Goal: Task Accomplishment & Management: Manage account settings

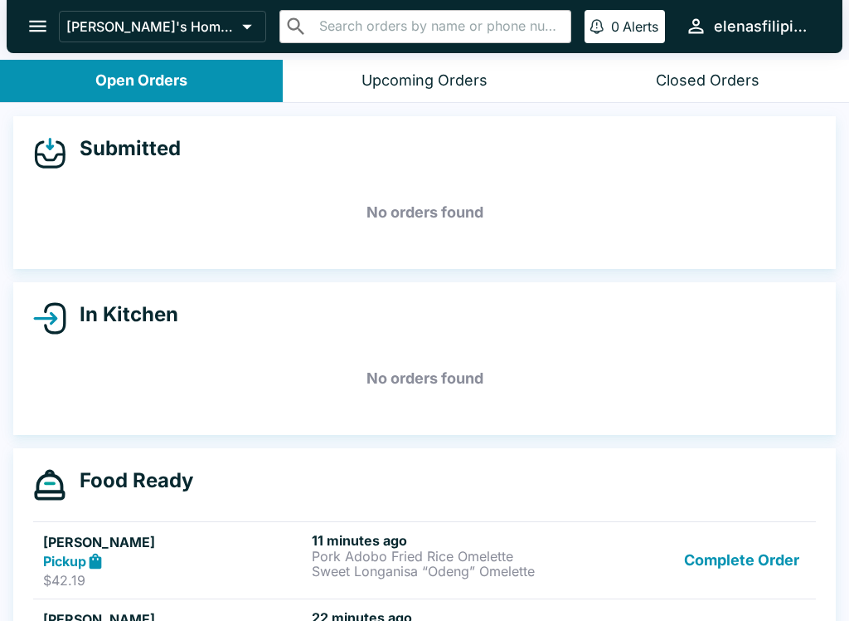
scroll to position [97, 0]
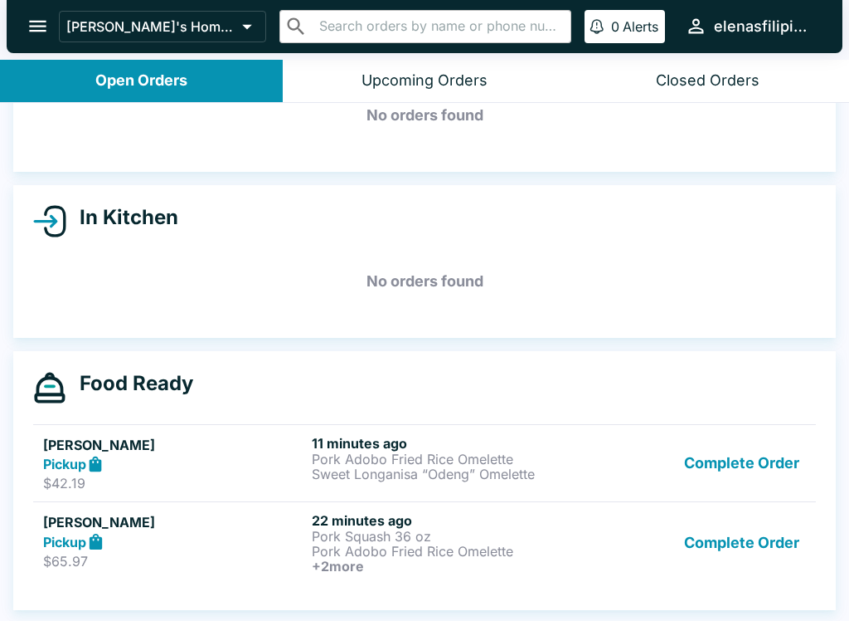
click at [679, 561] on div "Complete Order" at bounding box center [694, 542] width 225 height 61
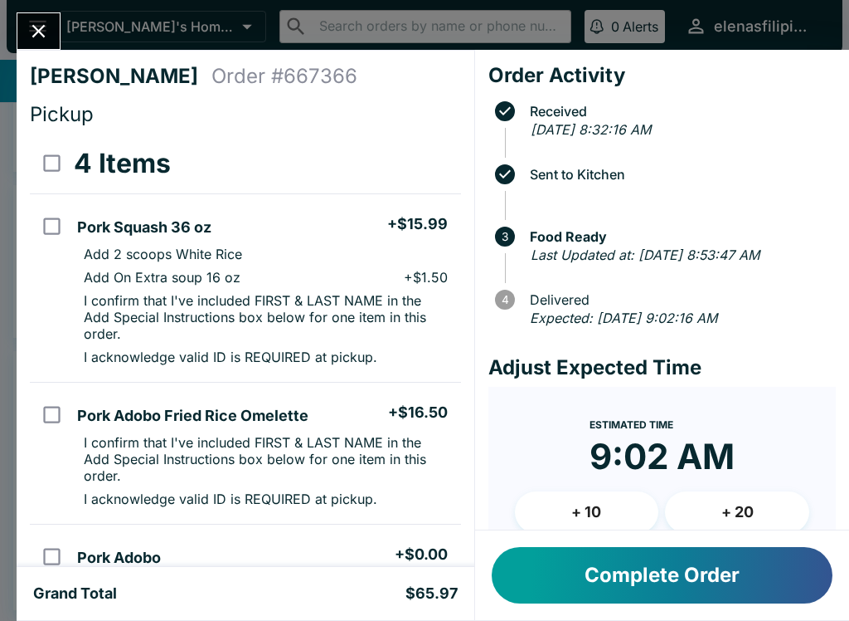
click at [674, 577] on button "Complete Order" at bounding box center [662, 575] width 341 height 56
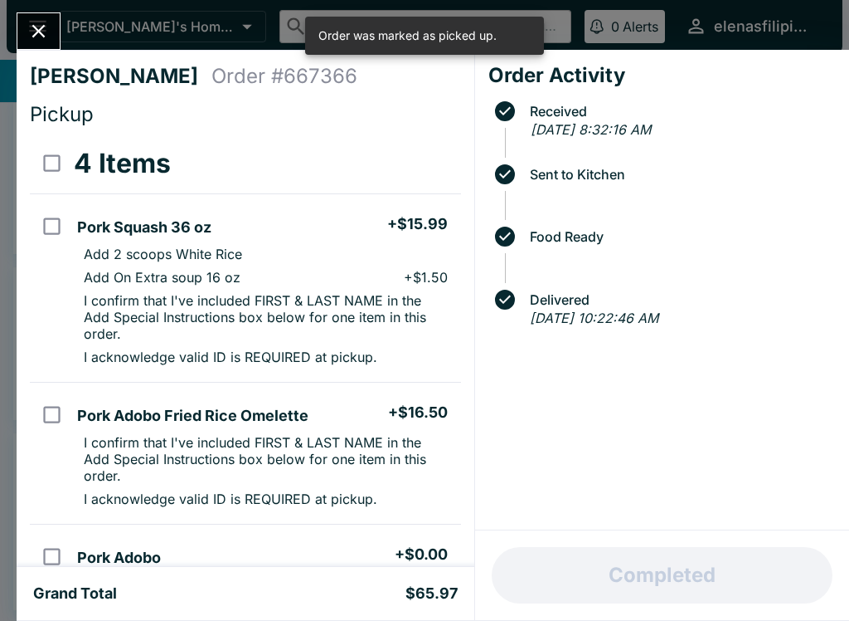
scroll to position [15, 0]
click at [28, 32] on icon "Close" at bounding box center [38, 31] width 22 height 22
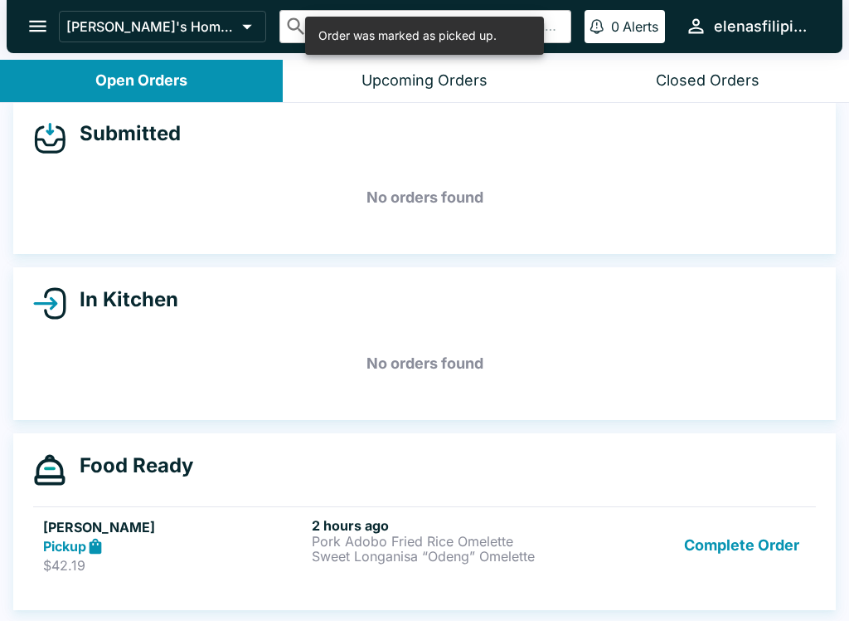
click at [711, 567] on button "Complete Order" at bounding box center [742, 545] width 129 height 57
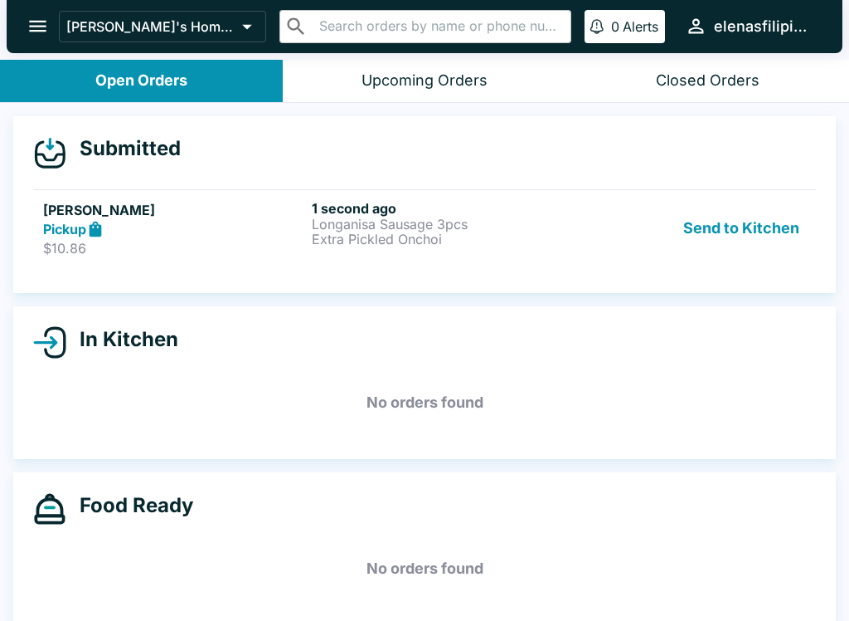
click at [80, 222] on strong "Pickup" at bounding box center [64, 229] width 43 height 17
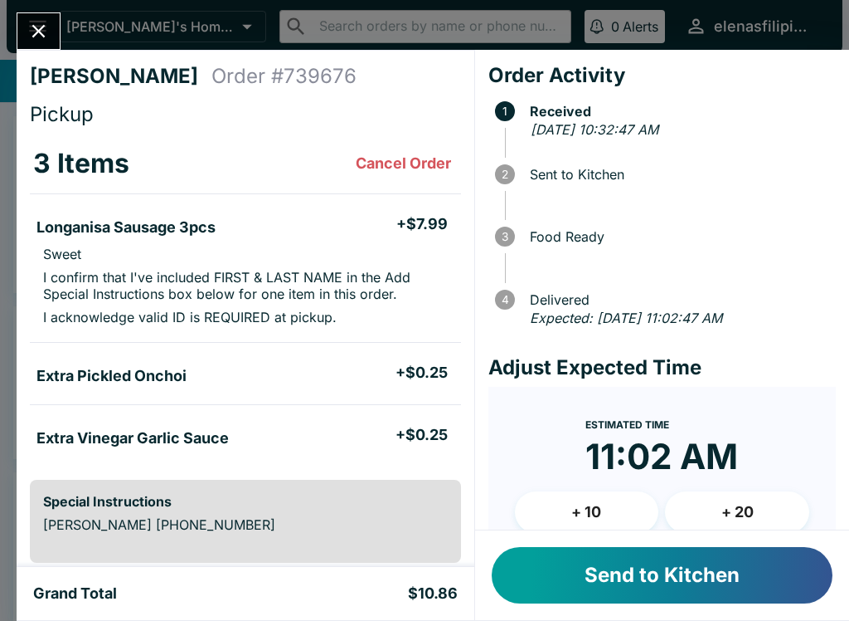
click at [566, 558] on button "Send to Kitchen" at bounding box center [662, 575] width 341 height 56
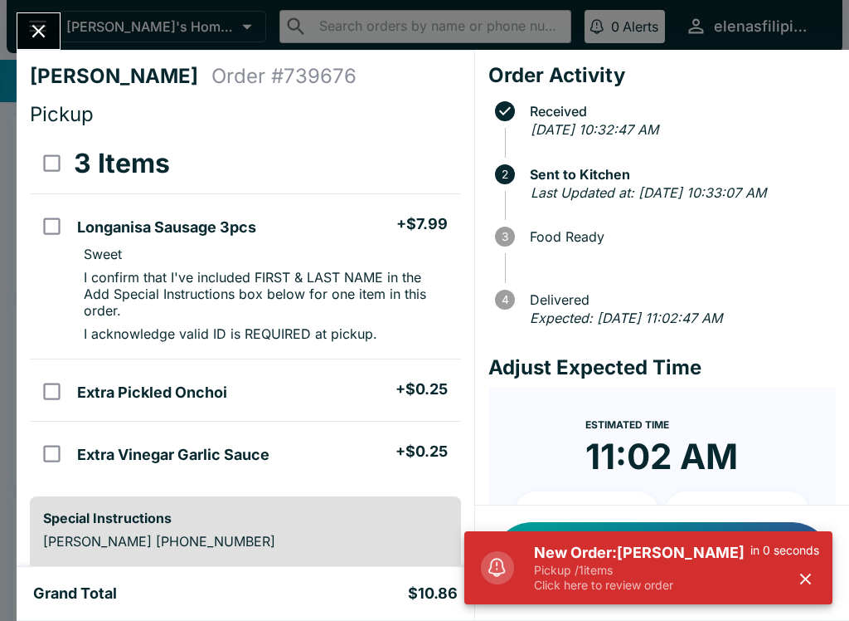
click at [586, 568] on p "Pickup / 1 items" at bounding box center [642, 569] width 217 height 15
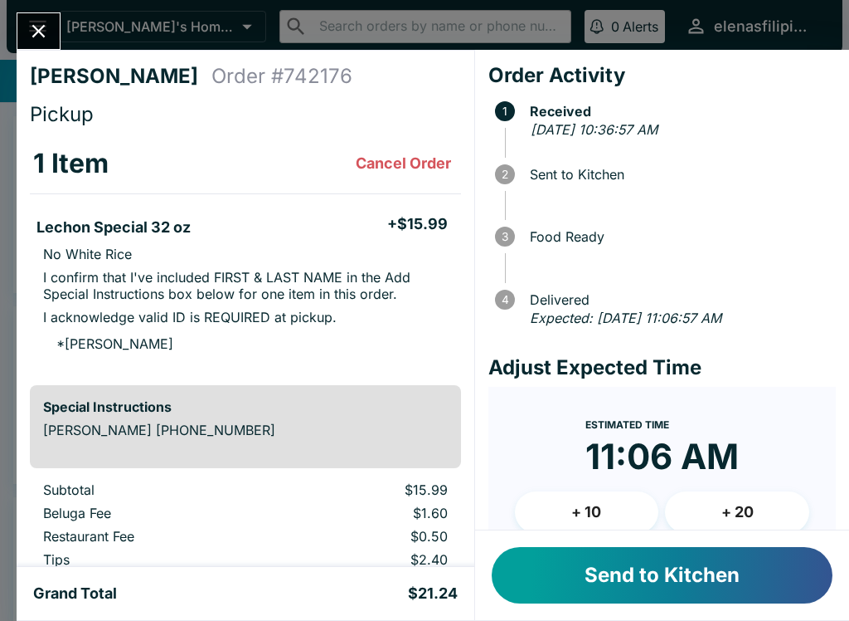
click at [626, 601] on button "Send to Kitchen" at bounding box center [662, 575] width 341 height 56
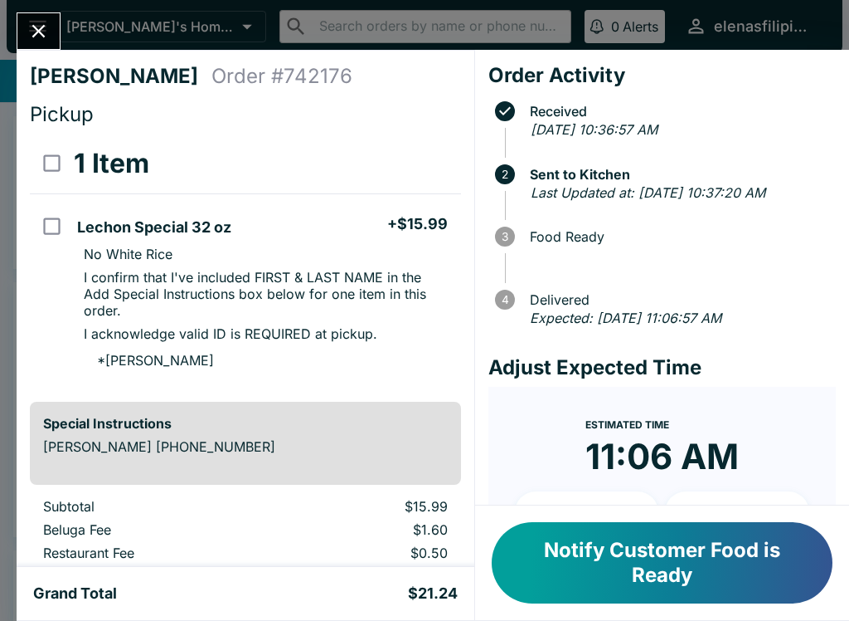
click at [51, 34] on button "Close" at bounding box center [38, 31] width 42 height 36
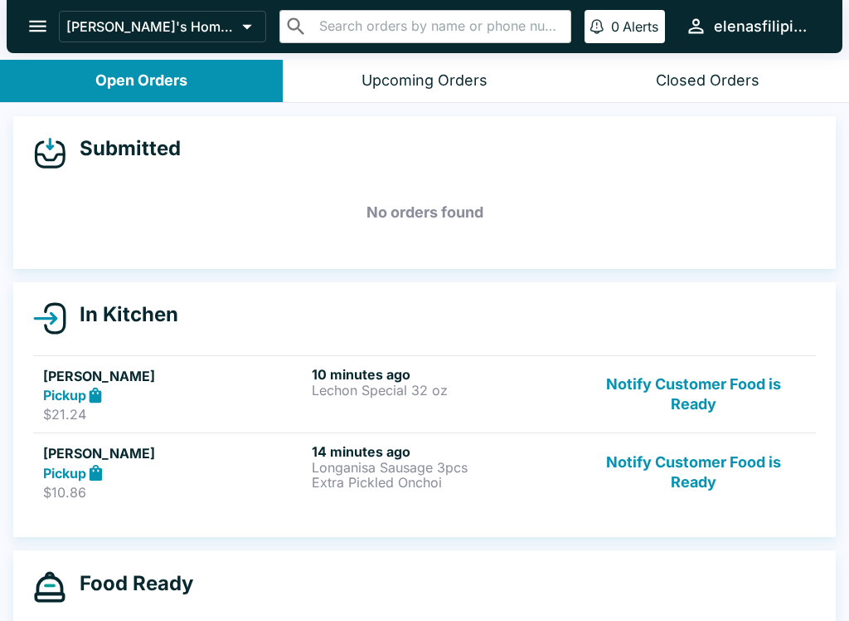
click at [97, 504] on link "[PERSON_NAME] Pickup $10.86 14 minutes ago Longanisa Sausage 3pcs Extra Pickled…" at bounding box center [424, 471] width 783 height 78
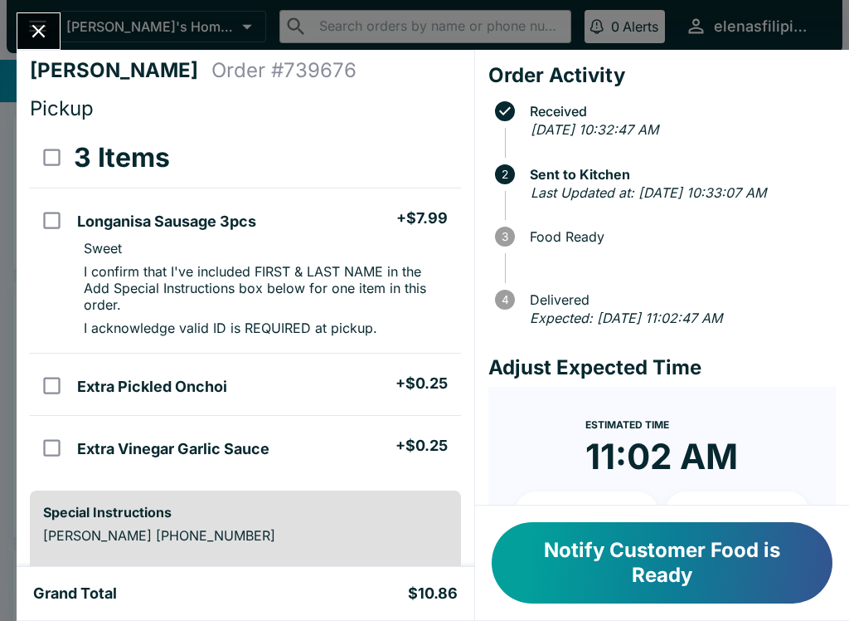
scroll to position [1, 0]
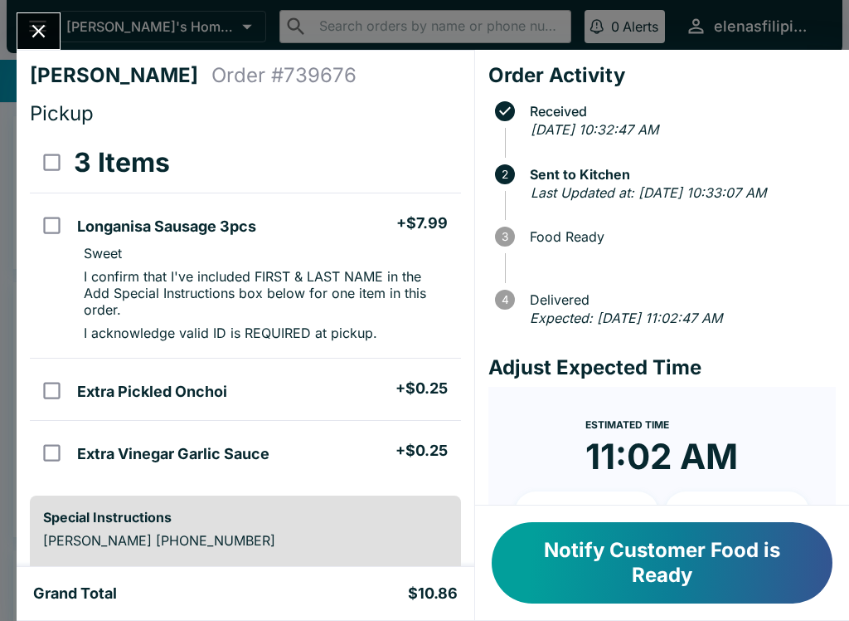
click at [612, 568] on button "Notify Customer Food is Ready" at bounding box center [662, 562] width 341 height 81
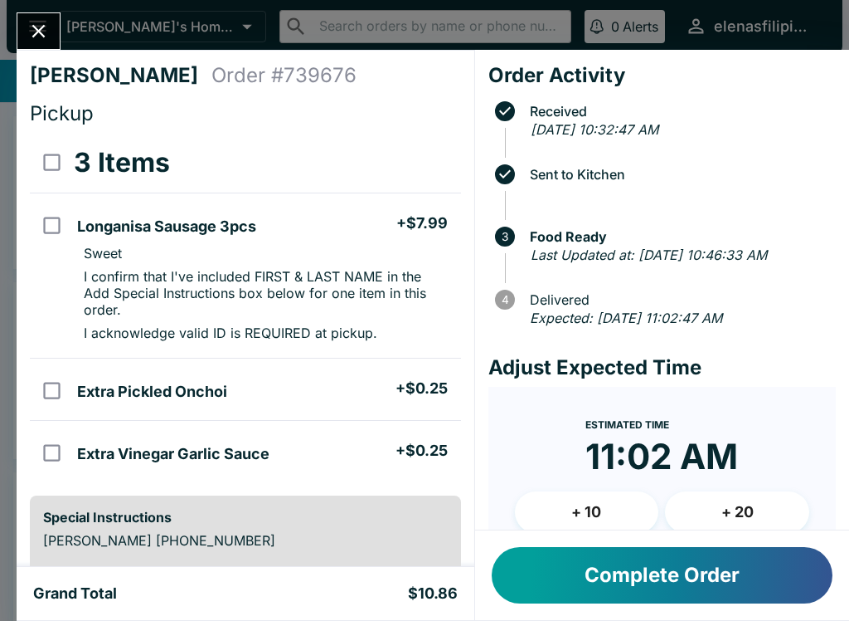
click at [22, 28] on button "Close" at bounding box center [38, 31] width 42 height 36
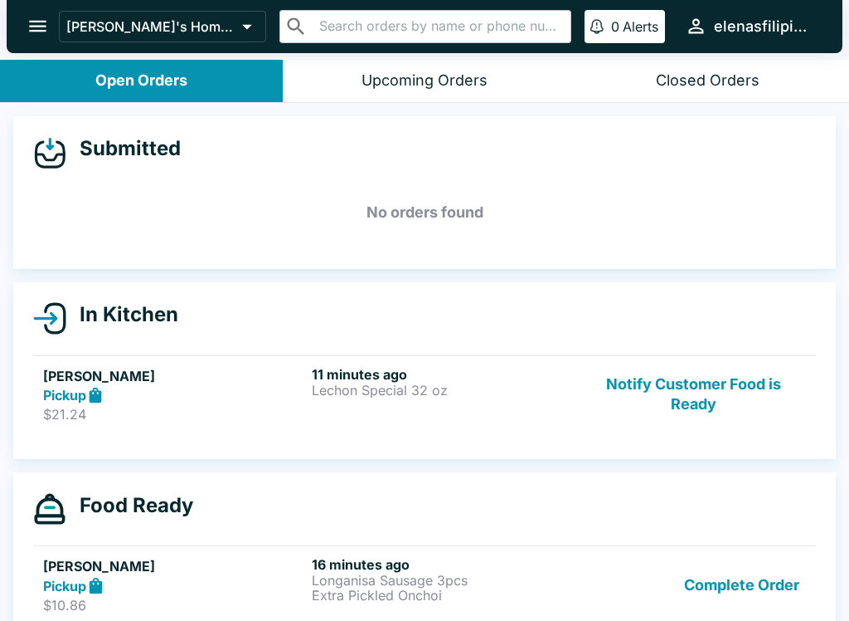
click at [680, 400] on button "Notify Customer Food is Ready" at bounding box center [694, 394] width 225 height 57
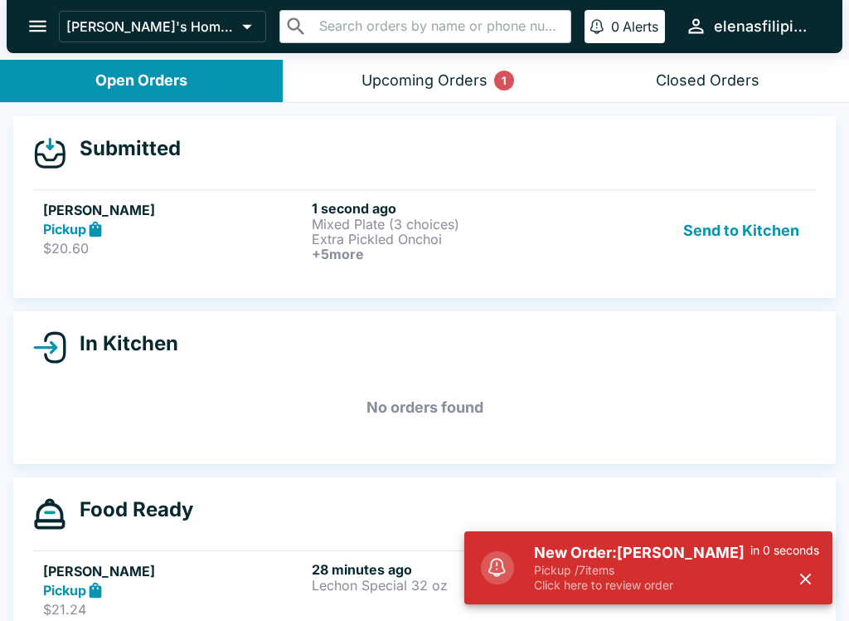
click at [667, 602] on div "New Order: [PERSON_NAME] Pickup / 7 items Click here to review order in 0 secon…" at bounding box center [649, 567] width 368 height 73
click at [600, 571] on p "Pickup / 7 items" at bounding box center [642, 569] width 217 height 15
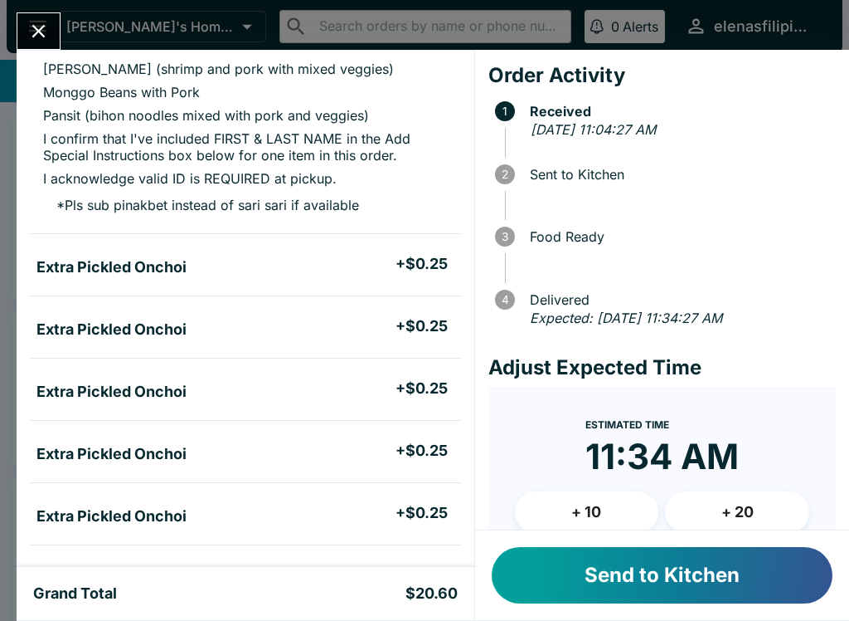
click at [663, 590] on button "Send to Kitchen" at bounding box center [662, 575] width 341 height 56
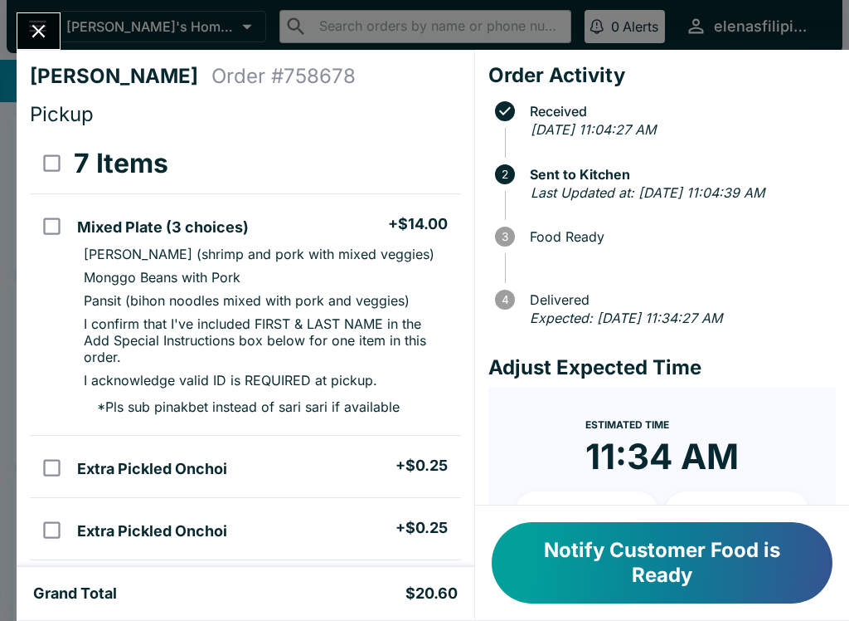
click at [663, 574] on button "Notify Customer Food is Ready" at bounding box center [662, 562] width 341 height 81
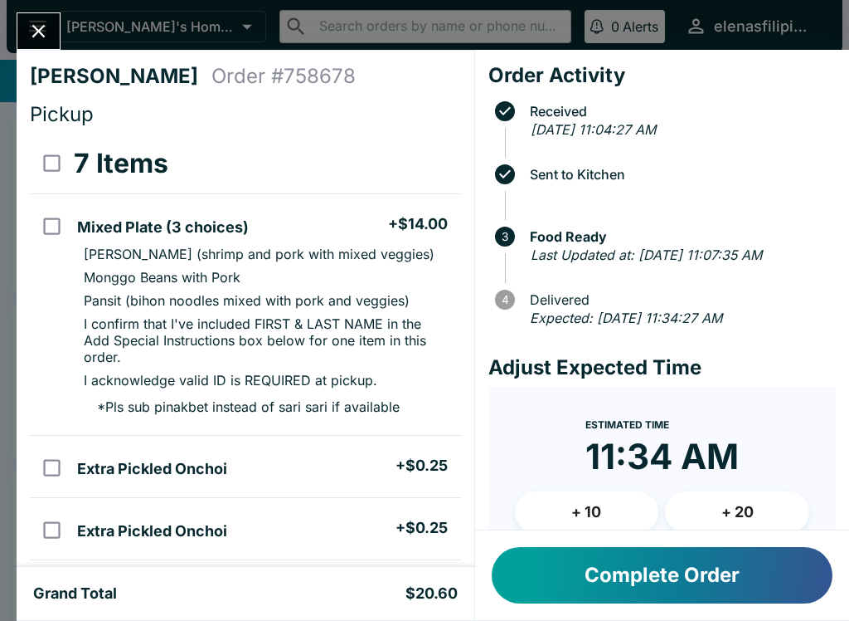
click at [46, 25] on icon "Close" at bounding box center [38, 31] width 22 height 22
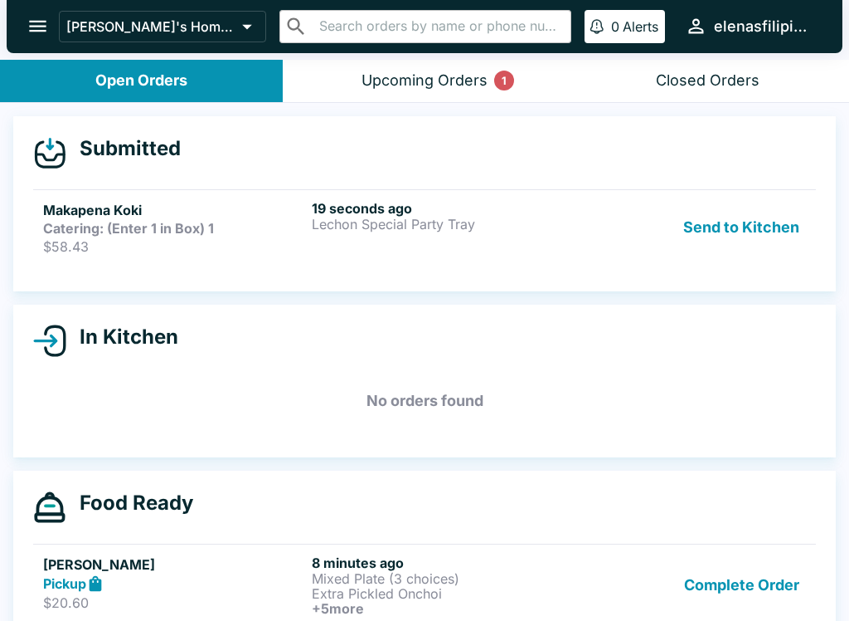
click at [46, 227] on strong "Catering: (Enter 1 in Box) 1" at bounding box center [128, 228] width 171 height 17
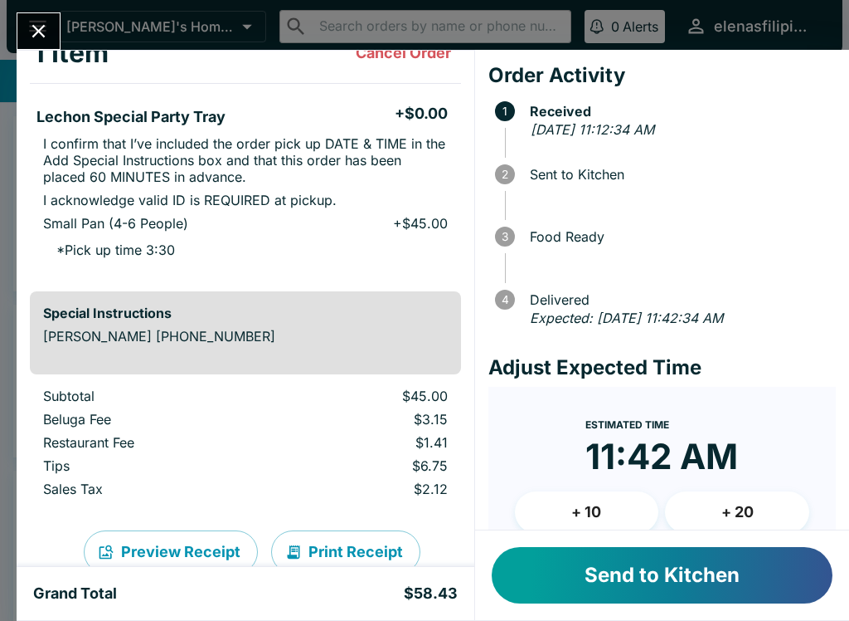
scroll to position [111, 0]
click at [596, 592] on button "Send to Kitchen" at bounding box center [662, 575] width 341 height 56
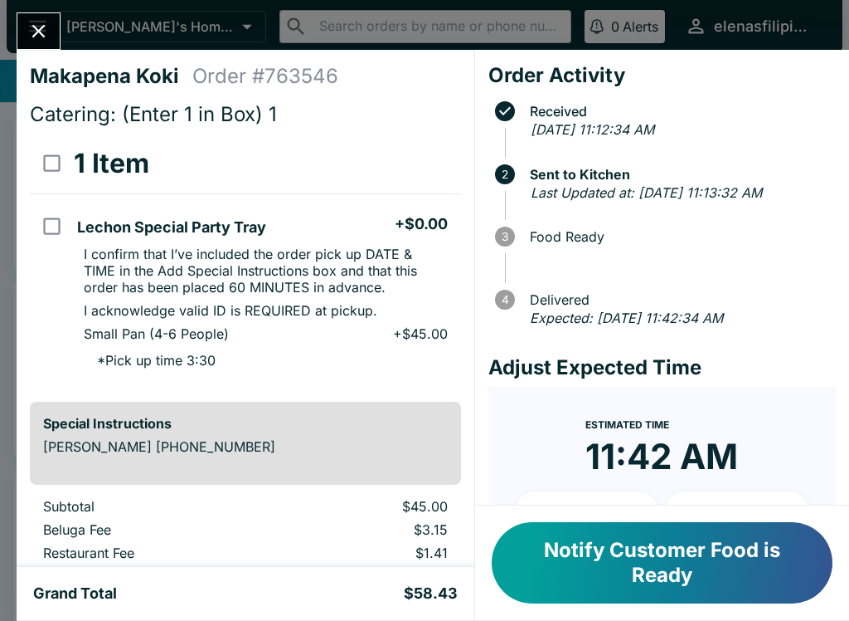
scroll to position [0, 0]
click at [40, 15] on button "Close" at bounding box center [38, 31] width 42 height 36
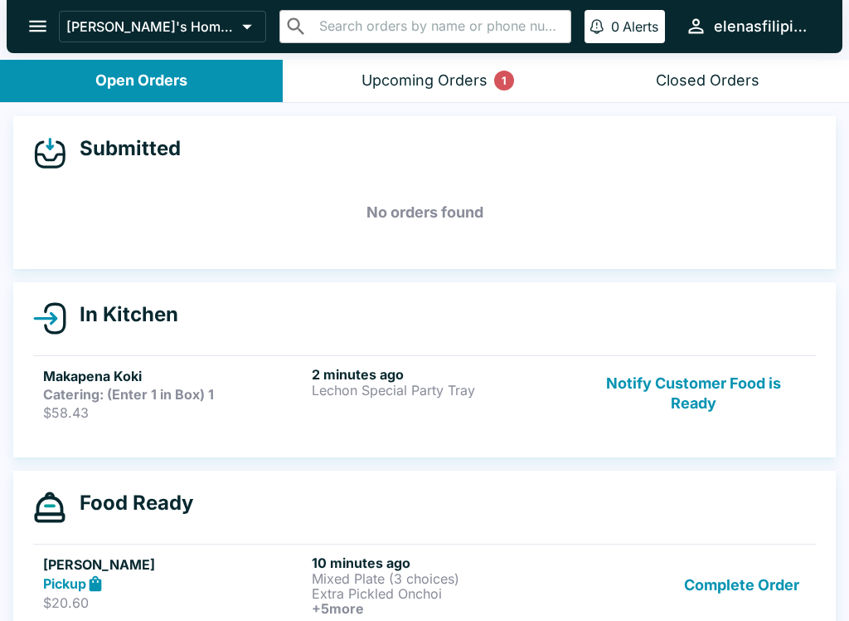
click at [429, 95] on button "Upcoming Orders 1" at bounding box center [424, 81] width 283 height 42
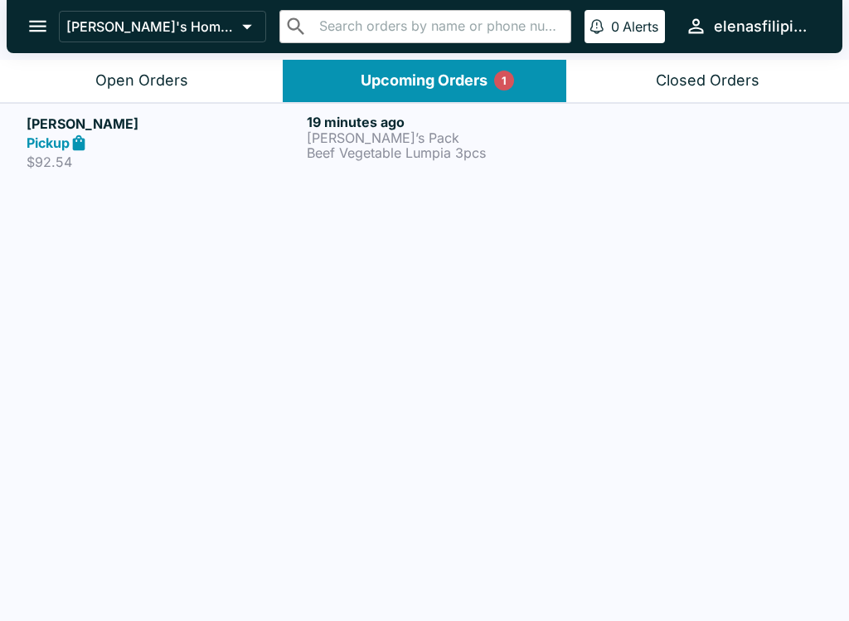
click at [43, 152] on div "[PERSON_NAME] Pickup $92.54" at bounding box center [164, 142] width 274 height 57
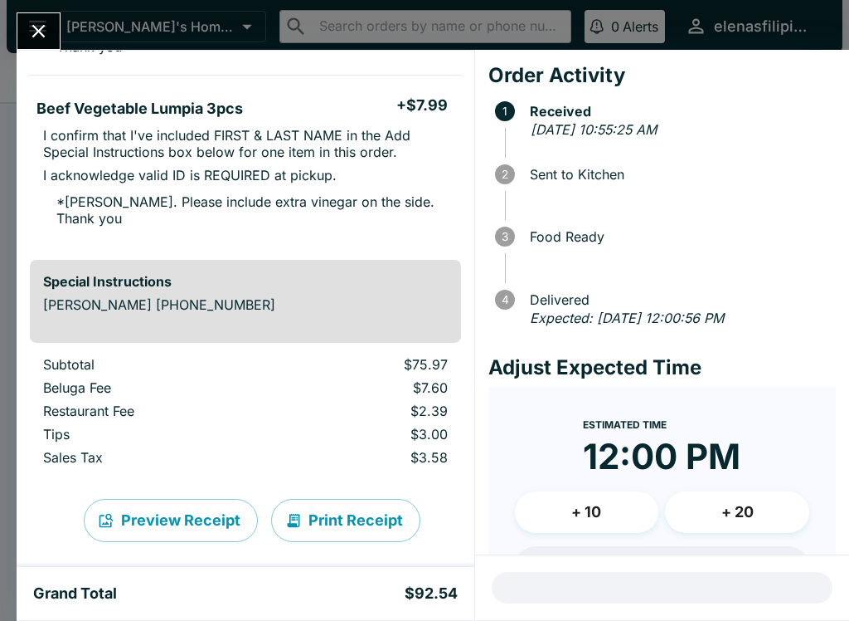
scroll to position [461, 0]
click at [59, 380] on p "Beluga Fee" at bounding box center [151, 388] width 217 height 17
click at [56, 403] on p "Restaurant Fee" at bounding box center [151, 411] width 217 height 17
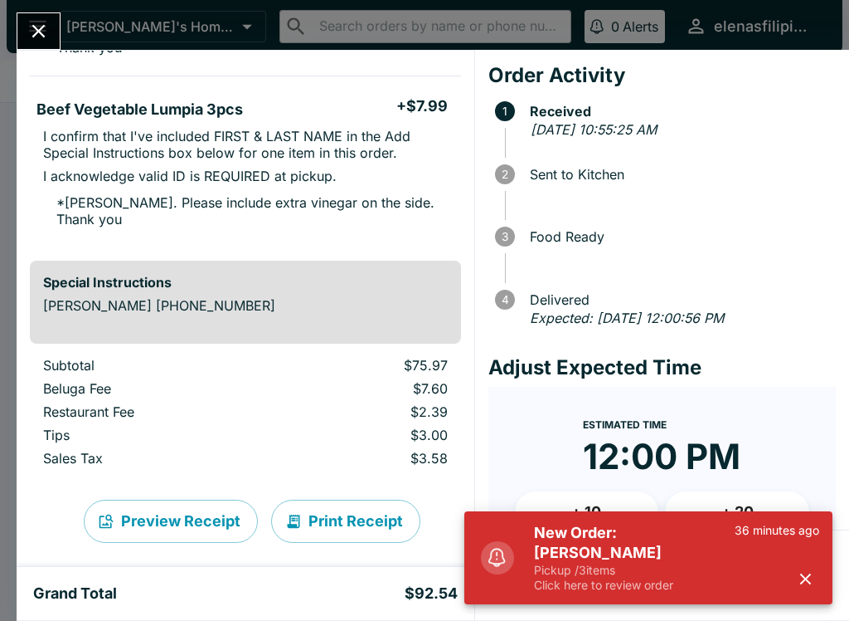
click at [527, 569] on div "New Order: [PERSON_NAME] Pickup / 3 items Click here to review order 36 minutes…" at bounding box center [670, 557] width 312 height 83
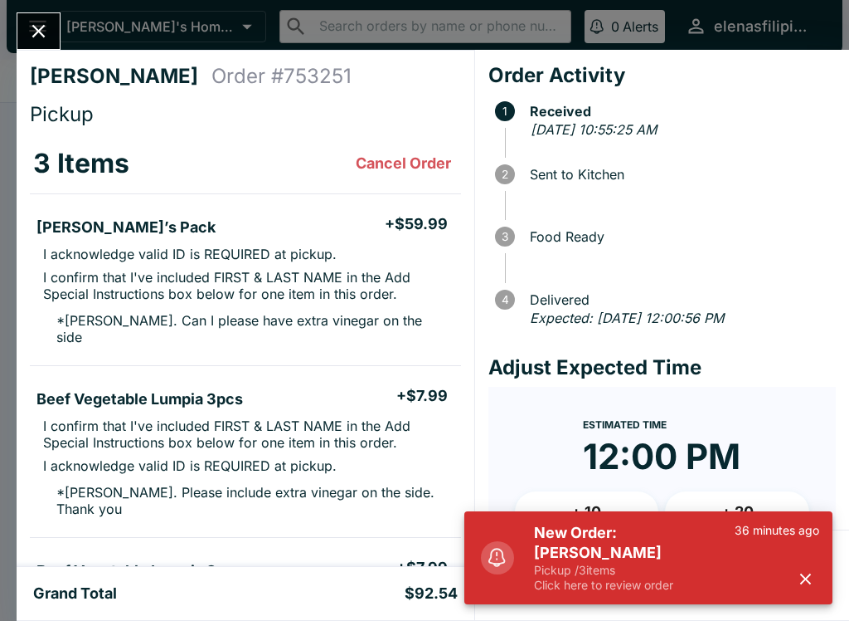
scroll to position [0, 0]
click at [38, 23] on icon "Close" at bounding box center [38, 31] width 22 height 22
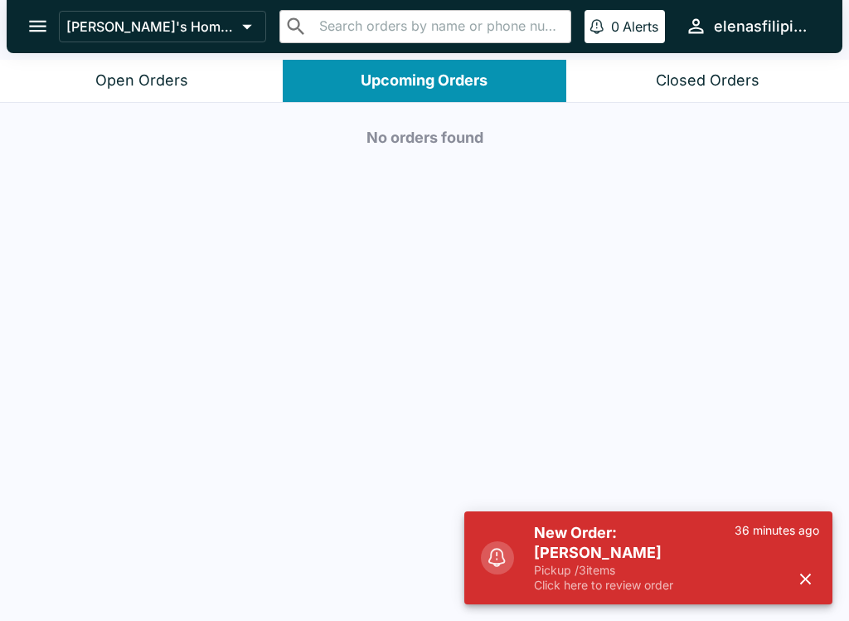
click at [122, 81] on div "Open Orders" at bounding box center [141, 80] width 93 height 19
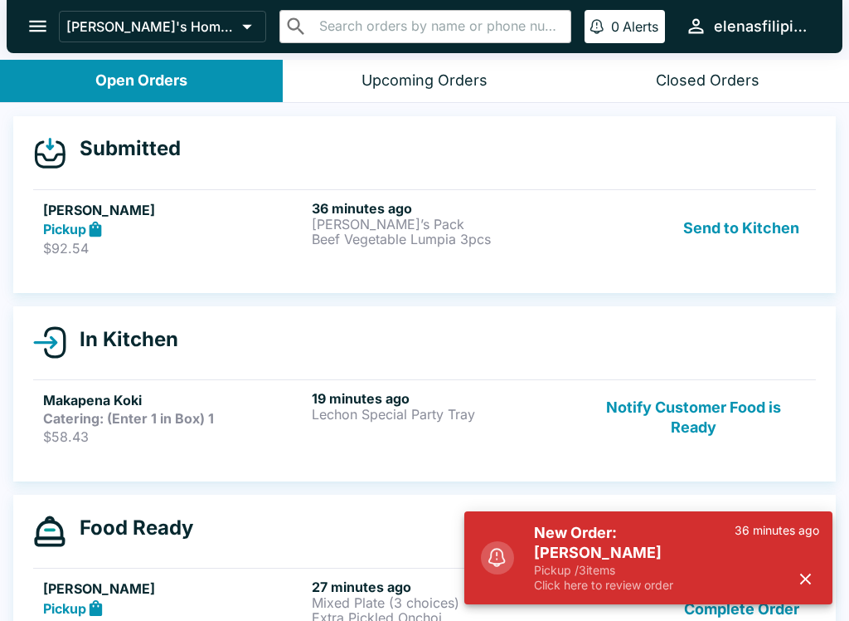
click at [73, 220] on div "Pickup" at bounding box center [174, 229] width 262 height 19
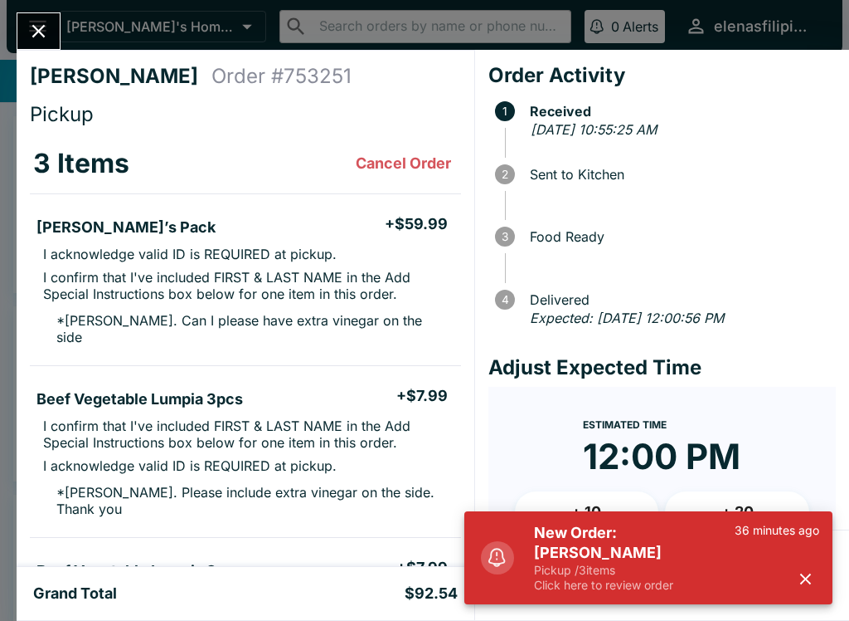
click at [43, 28] on icon "Close" at bounding box center [38, 31] width 13 height 13
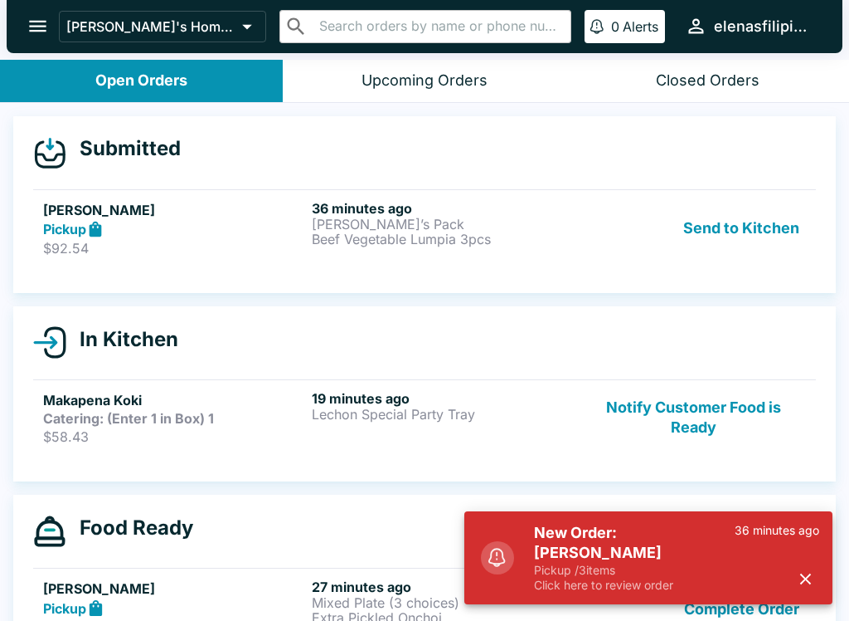
click at [604, 568] on p "Pickup / 3 items" at bounding box center [634, 569] width 201 height 15
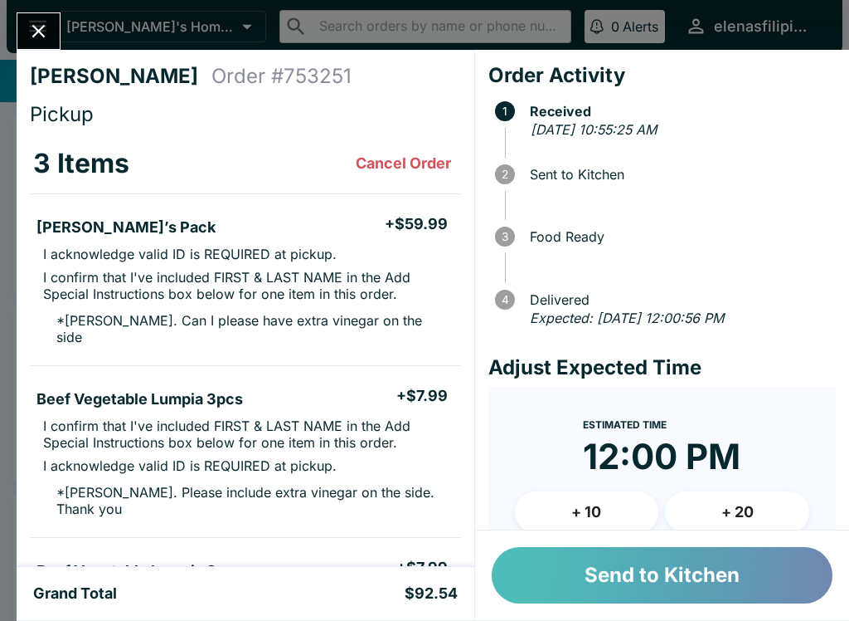
click at [611, 596] on button "Send to Kitchen" at bounding box center [662, 575] width 341 height 56
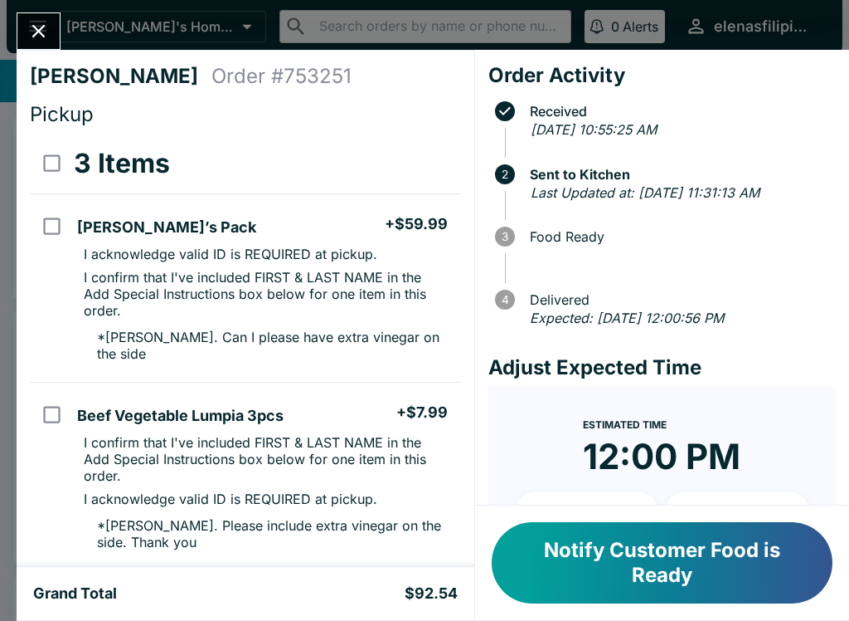
click at [40, 13] on button "Close" at bounding box center [38, 31] width 42 height 36
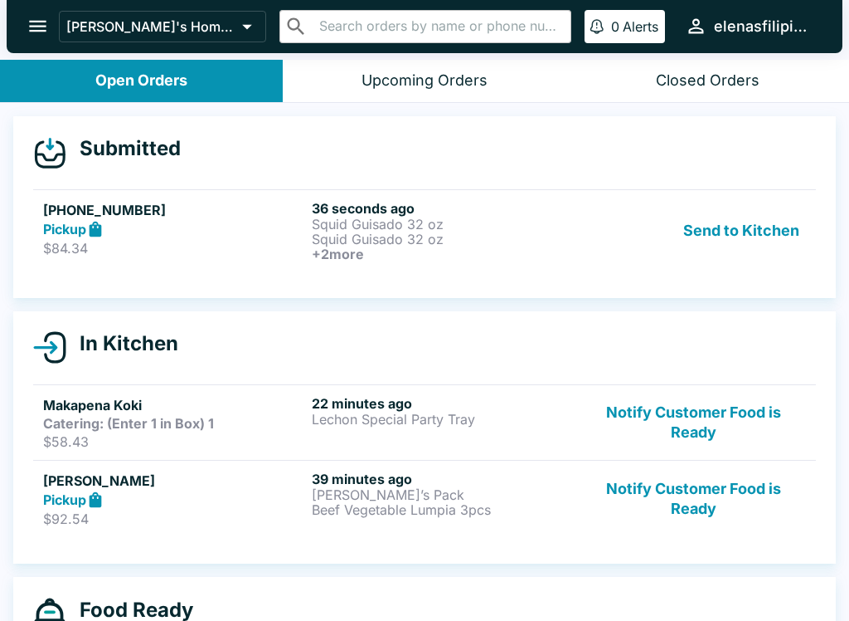
click at [655, 216] on div "Send to Kitchen" at bounding box center [694, 230] width 225 height 61
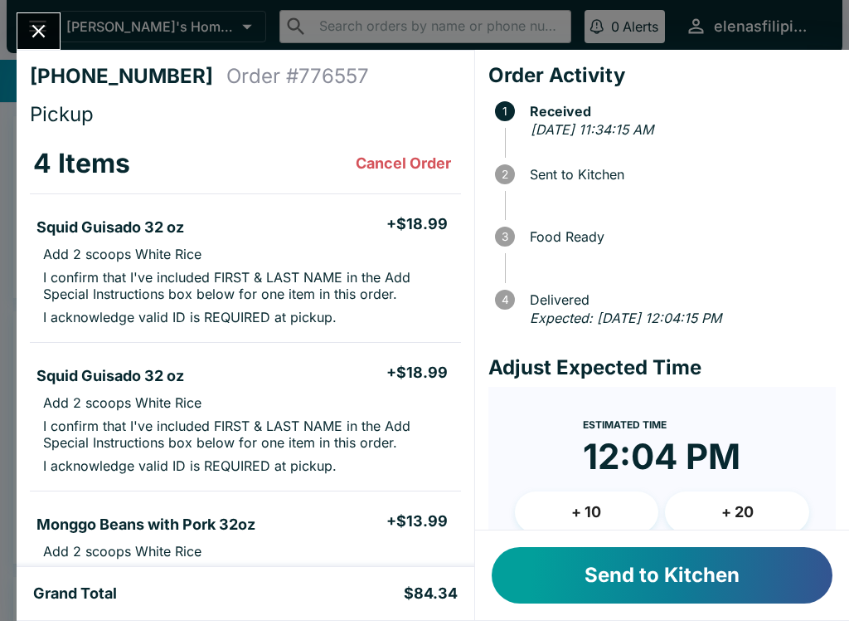
click at [641, 565] on button "Send to Kitchen" at bounding box center [662, 575] width 341 height 56
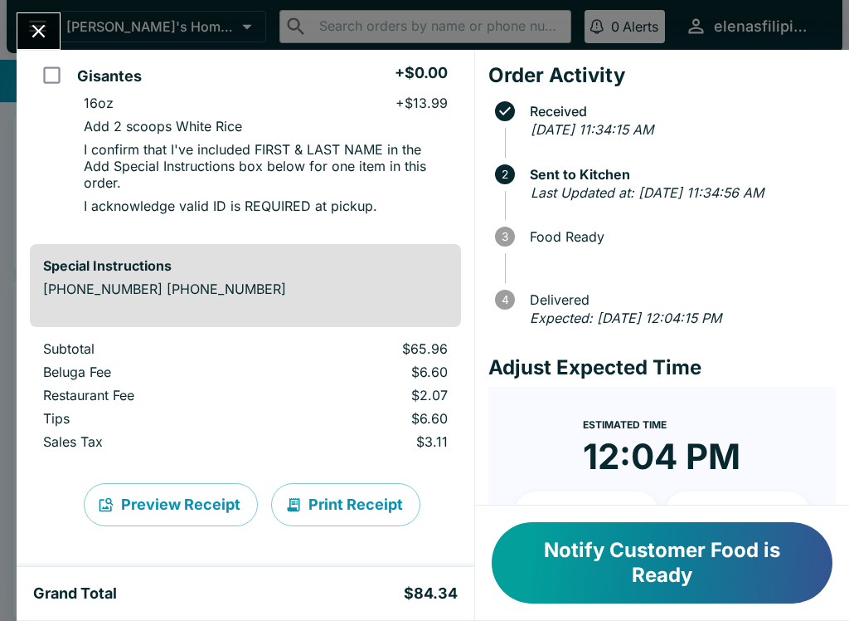
scroll to position [646, 0]
click at [46, 47] on button "Close" at bounding box center [38, 31] width 42 height 36
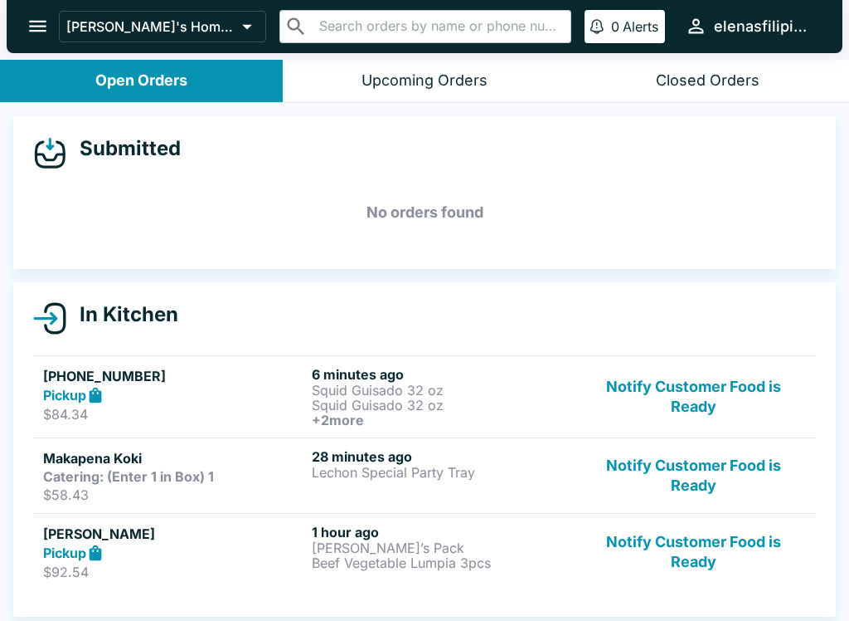
click at [697, 616] on div "In Kitchen [PHONE_NUMBER] Pickup $84.34 6 minutes ago Squid Guisado 32 oz Squid…" at bounding box center [424, 449] width 823 height 335
click at [709, 608] on div "In Kitchen [PHONE_NUMBER] Pickup $84.34 6 minutes ago Squid Guisado 32 oz Squid…" at bounding box center [424, 449] width 823 height 335
click at [675, 570] on button "Notify Customer Food is Ready" at bounding box center [694, 551] width 225 height 57
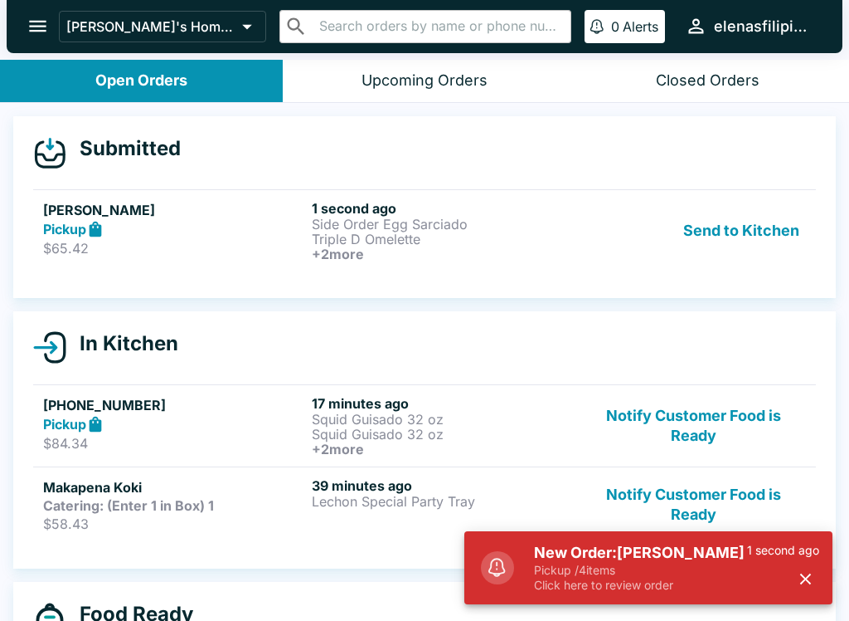
click at [592, 591] on p "Click here to review order" at bounding box center [640, 584] width 213 height 15
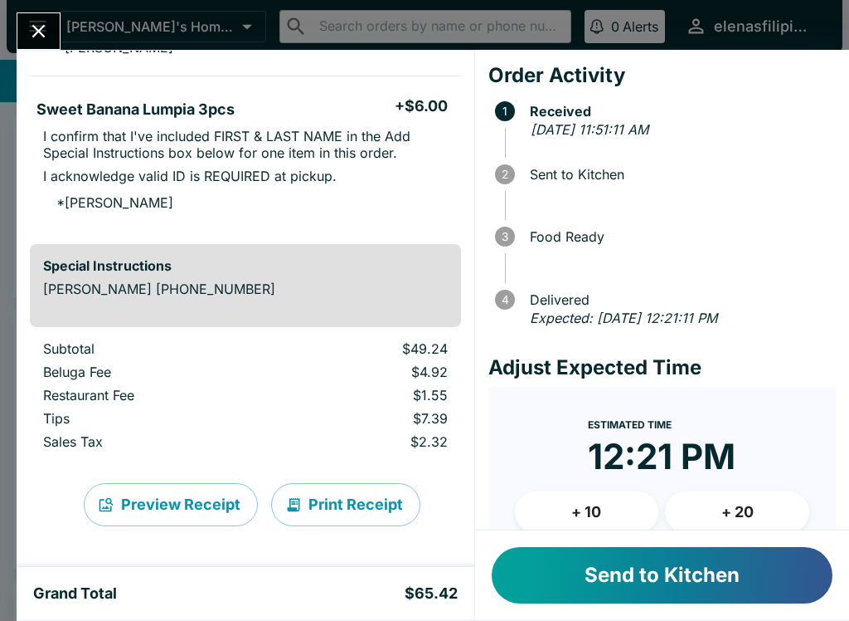
scroll to position [514, 0]
click at [634, 601] on button "Send to Kitchen" at bounding box center [662, 575] width 341 height 56
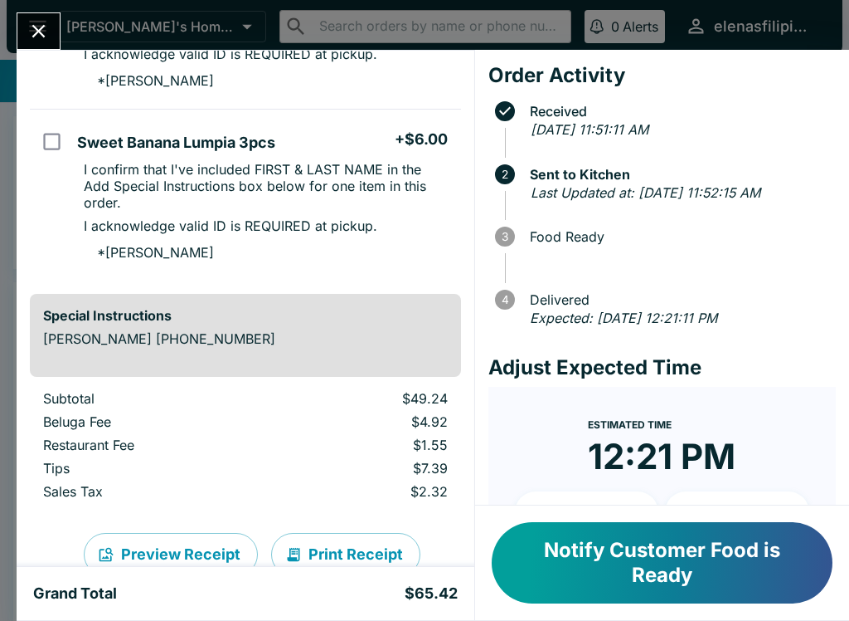
click at [40, 35] on icon "Close" at bounding box center [38, 31] width 22 height 22
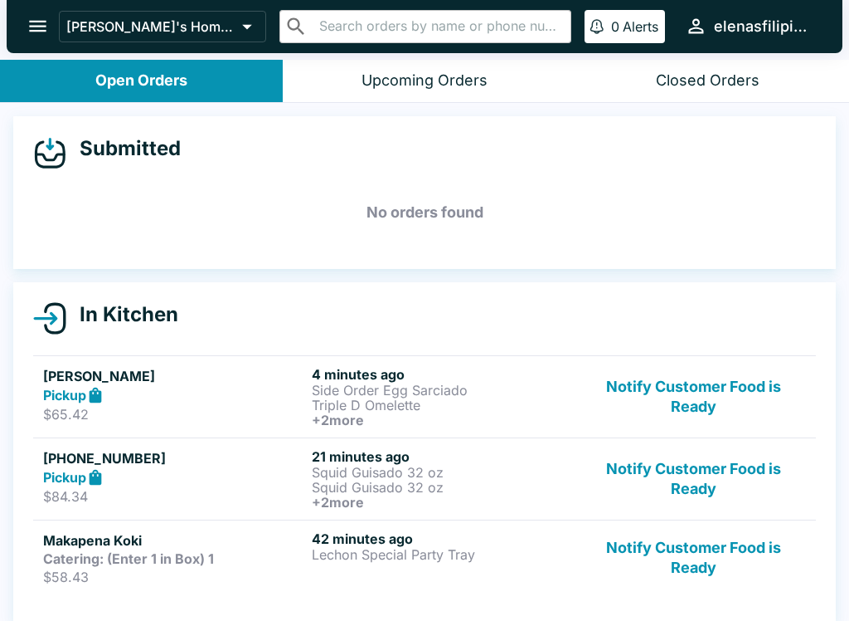
click at [577, 471] on div "[PHONE_NUMBER] Pickup $84.34 21 minutes ago Squid Guisado 32 oz Squid Guisado 3…" at bounding box center [424, 478] width 763 height 61
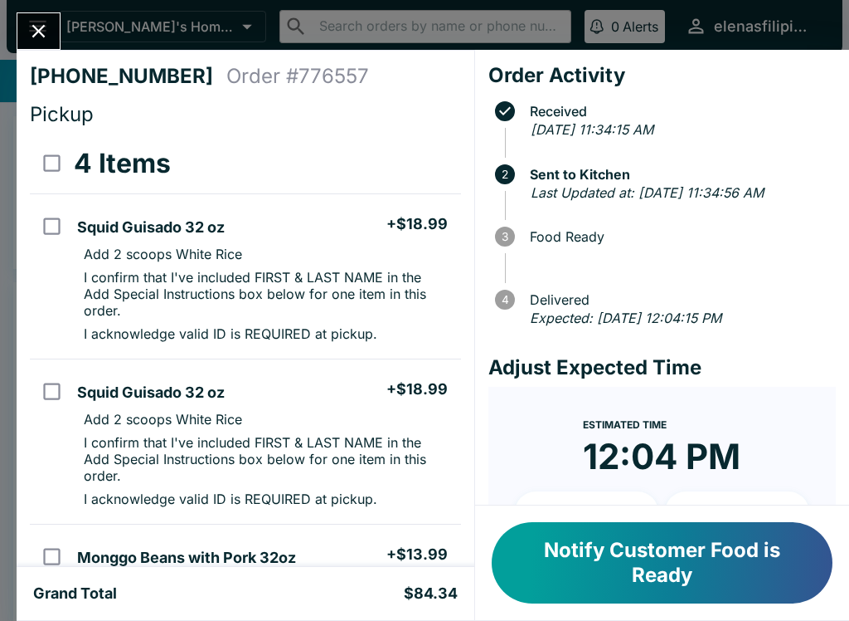
click at [608, 554] on button "Notify Customer Food is Ready" at bounding box center [662, 562] width 341 height 81
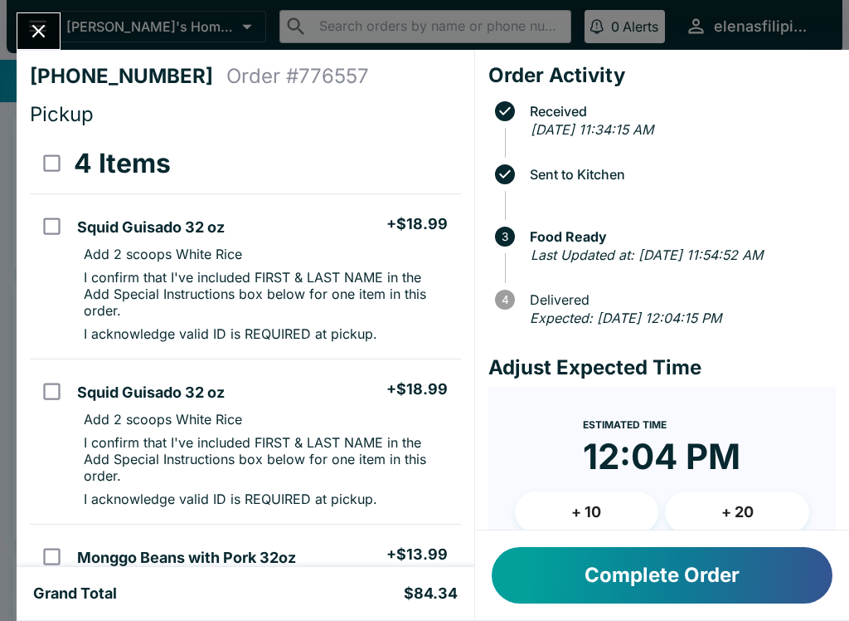
click at [37, 32] on icon "Close" at bounding box center [38, 31] width 13 height 13
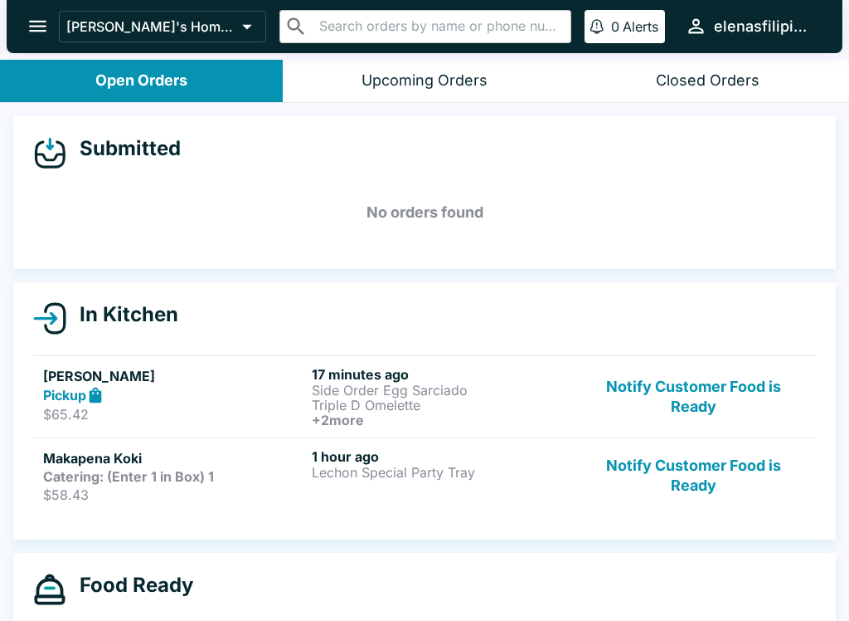
click at [723, 387] on button "Notify Customer Food is Ready" at bounding box center [694, 396] width 225 height 61
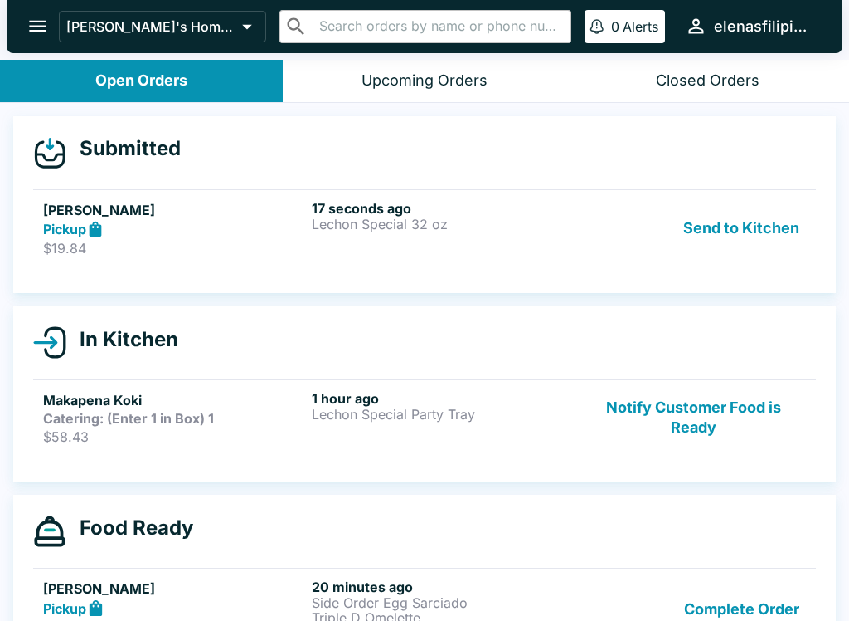
click at [79, 210] on h5 "[PERSON_NAME]" at bounding box center [174, 210] width 262 height 20
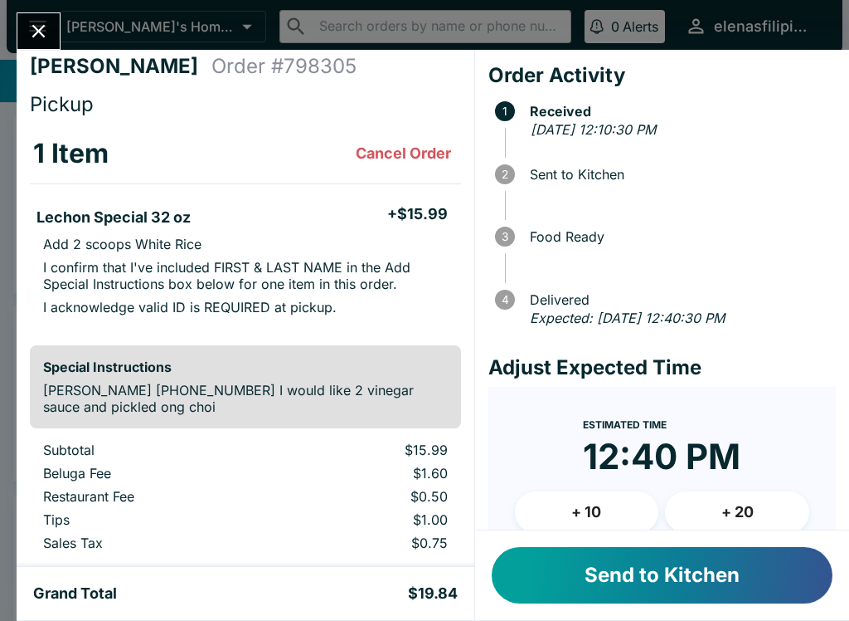
scroll to position [8, 0]
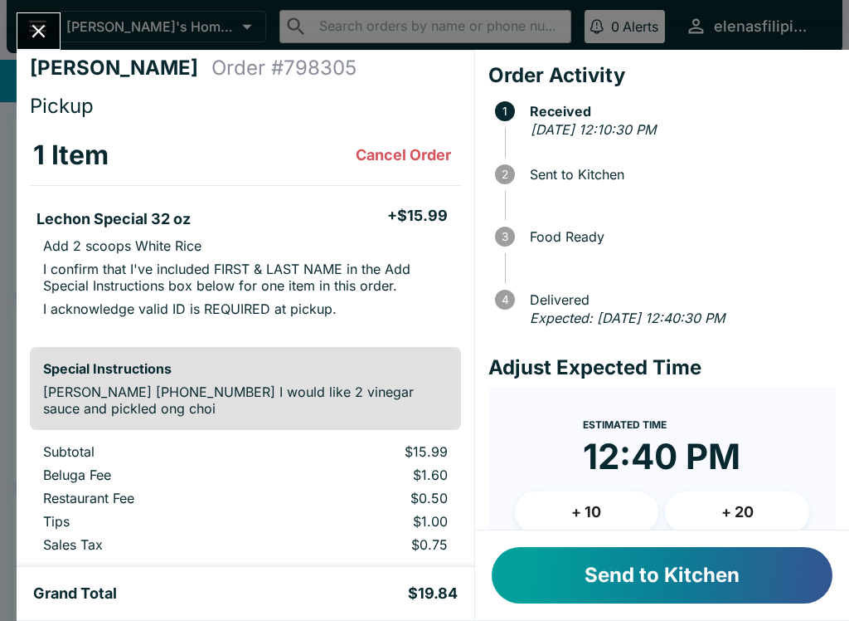
click at [611, 591] on button "Send to Kitchen" at bounding box center [662, 575] width 341 height 56
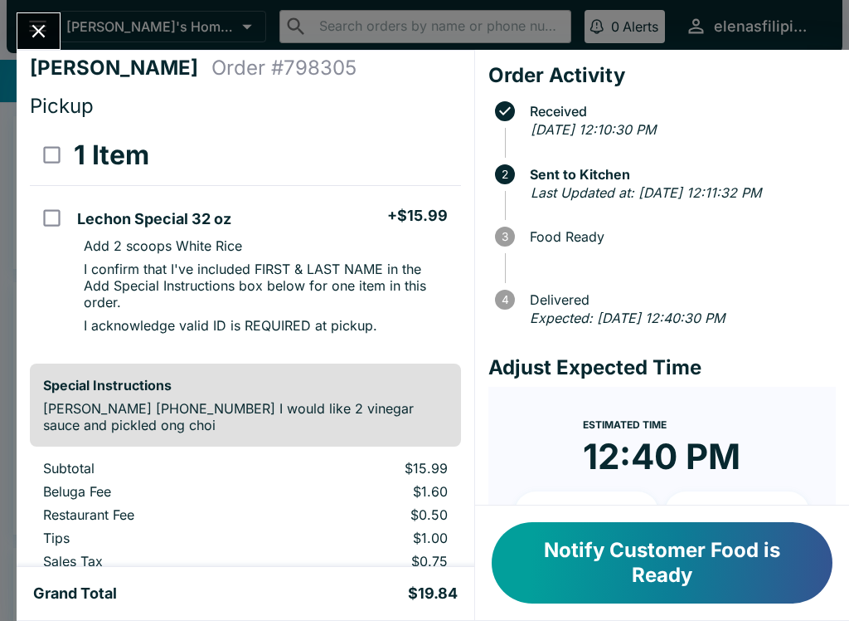
scroll to position [31, 0]
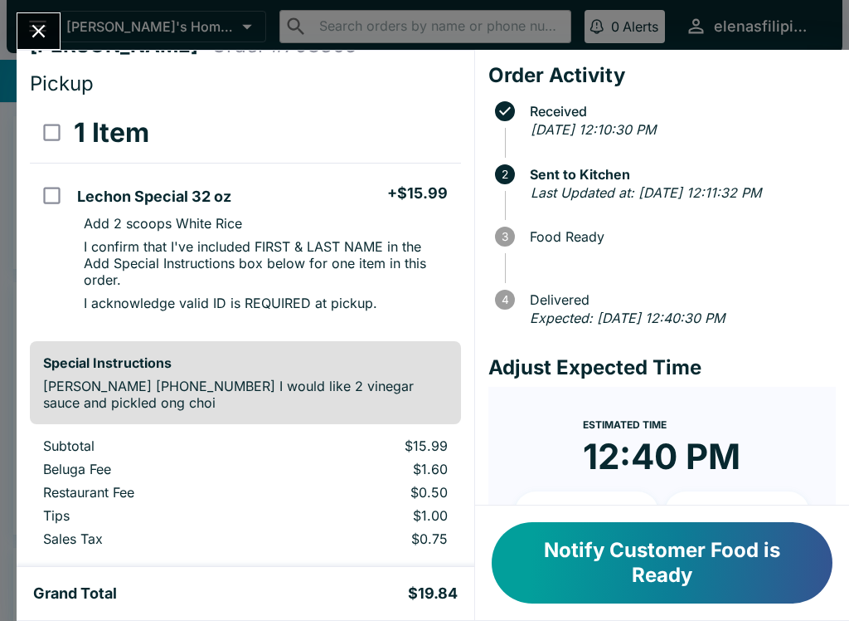
click at [638, 562] on button "Notify Customer Food is Ready" at bounding box center [662, 562] width 341 height 81
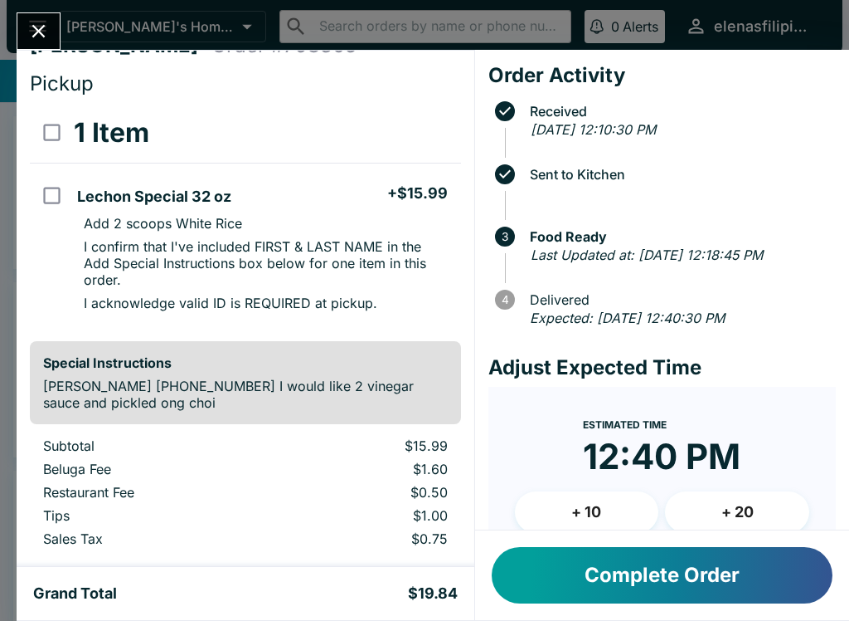
click at [40, 23] on icon "Close" at bounding box center [38, 31] width 22 height 22
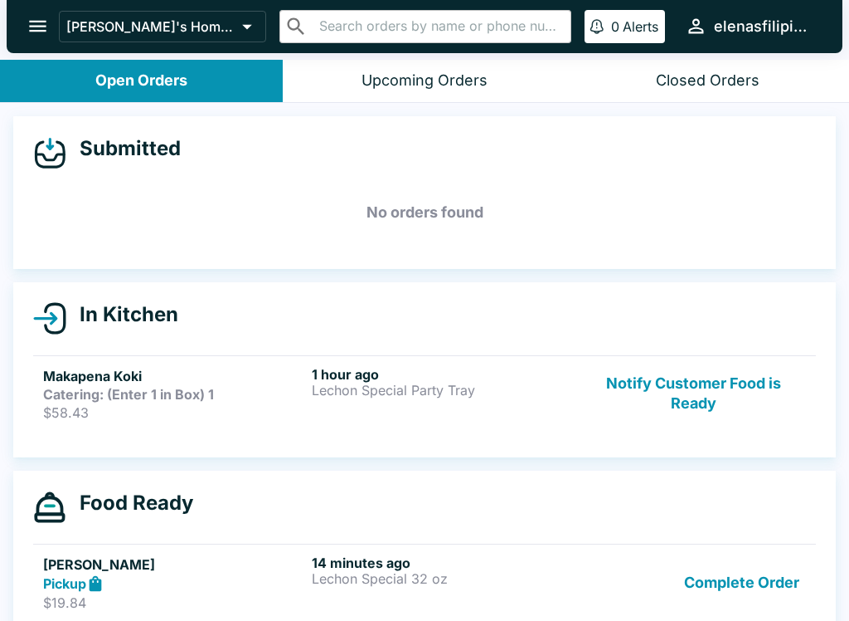
scroll to position [118, 0]
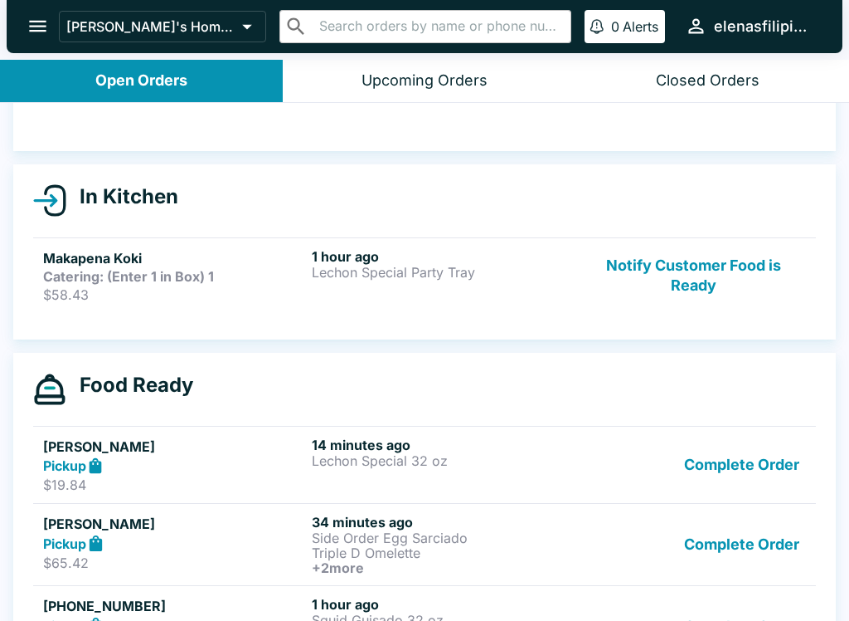
click at [77, 535] on strong "Pickup" at bounding box center [64, 543] width 43 height 17
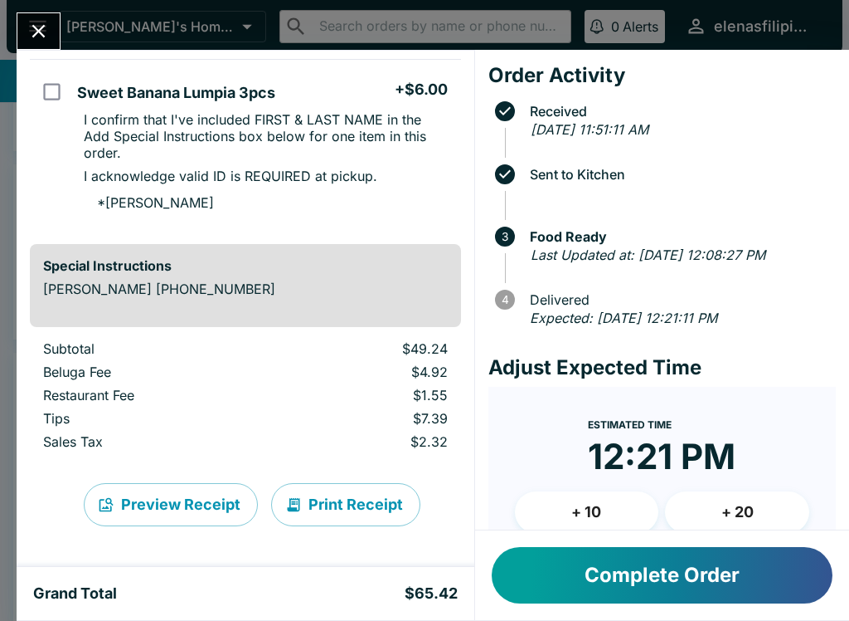
scroll to position [563, 0]
click at [674, 559] on button "Complete Order" at bounding box center [662, 575] width 341 height 56
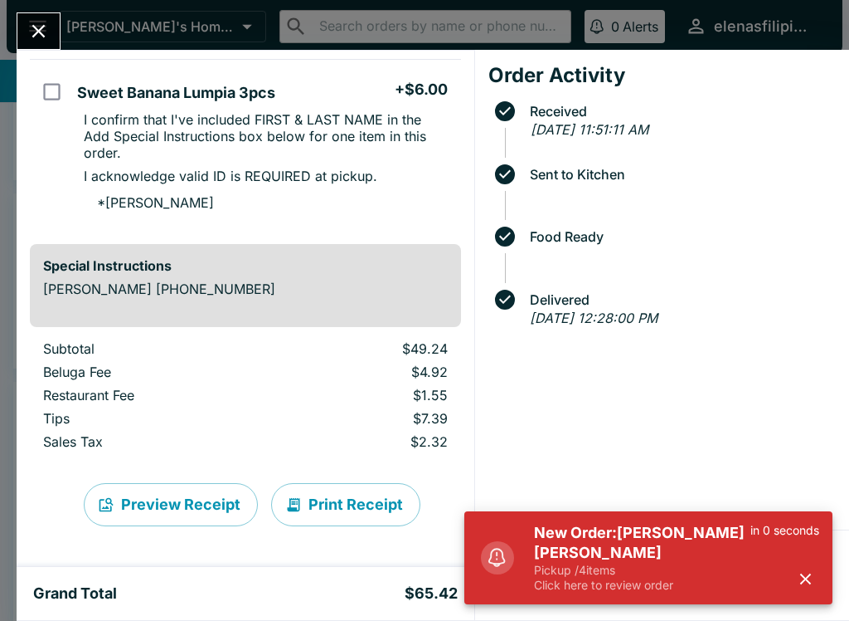
click at [527, 560] on div "New Order: [PERSON_NAME] [PERSON_NAME] Pickup / 4 items Click here to review or…" at bounding box center [670, 557] width 312 height 83
click at [541, 569] on p "Pickup / 4 items" at bounding box center [642, 569] width 217 height 15
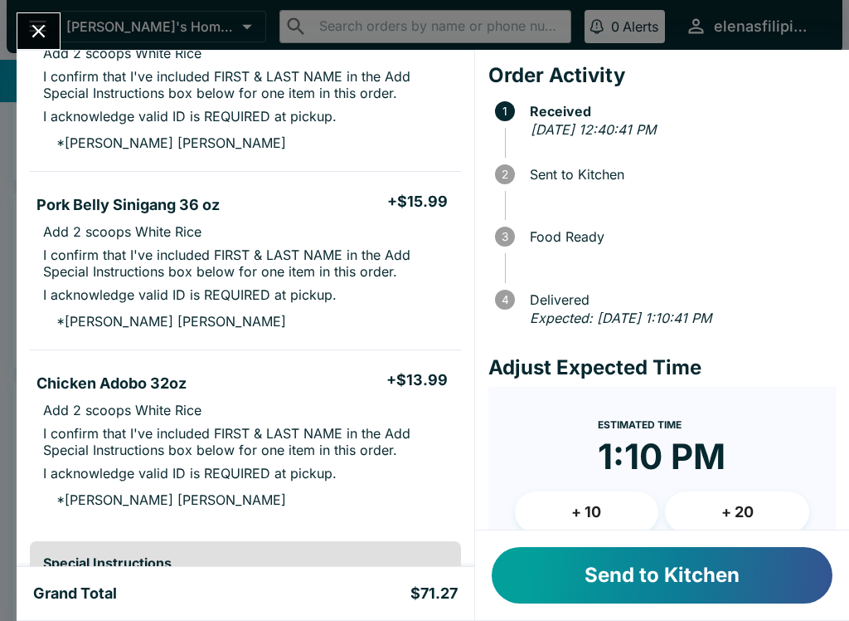
scroll to position [406, 0]
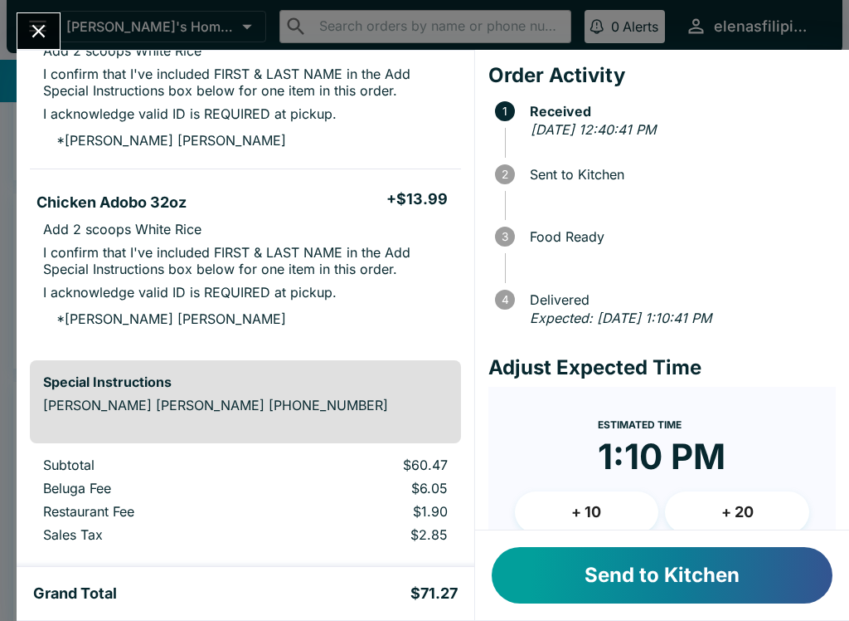
click at [557, 602] on button "Send to Kitchen" at bounding box center [662, 575] width 341 height 56
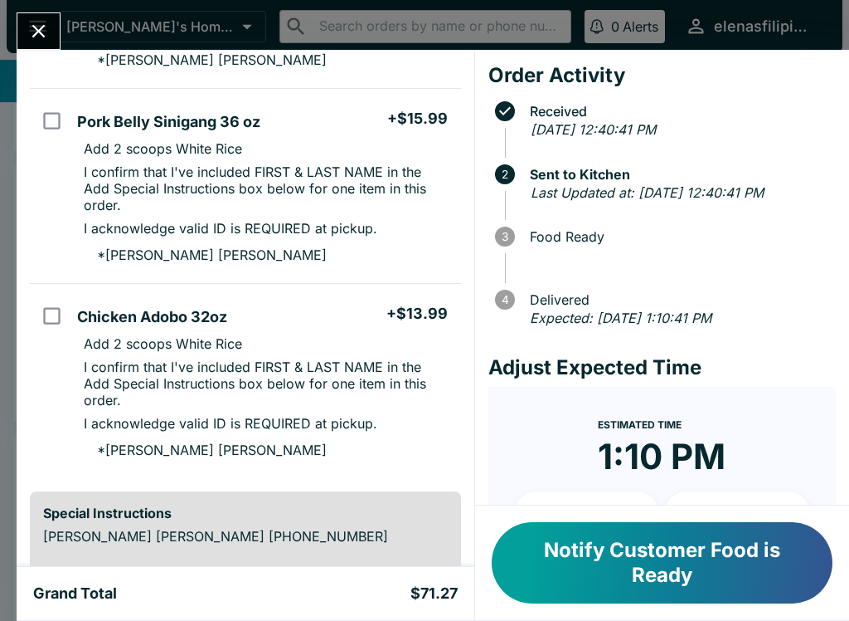
scroll to position [518, 0]
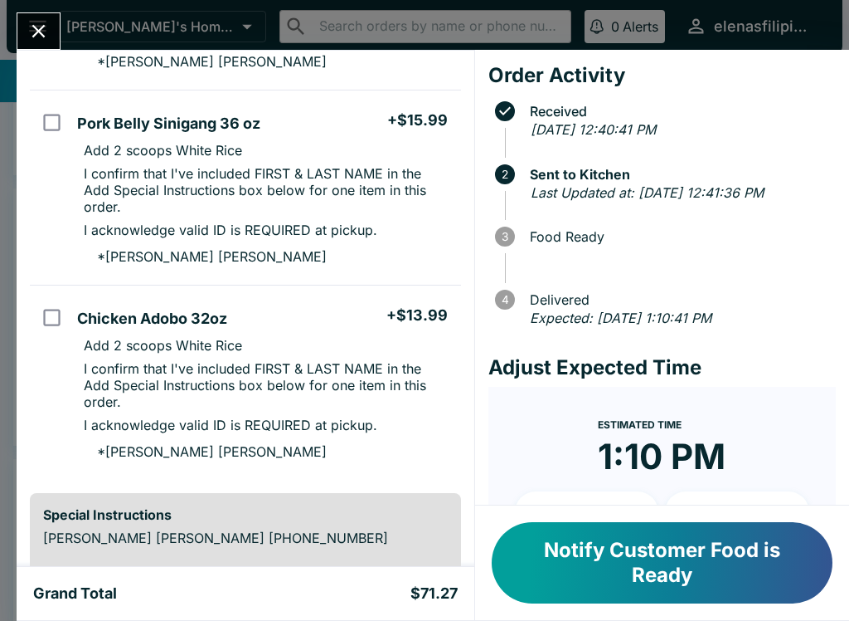
click at [33, 10] on div "[PERSON_NAME] [PERSON_NAME] Order # 816414 Pickup 4 Items Pork Adobo Fried Rice…" at bounding box center [424, 310] width 849 height 621
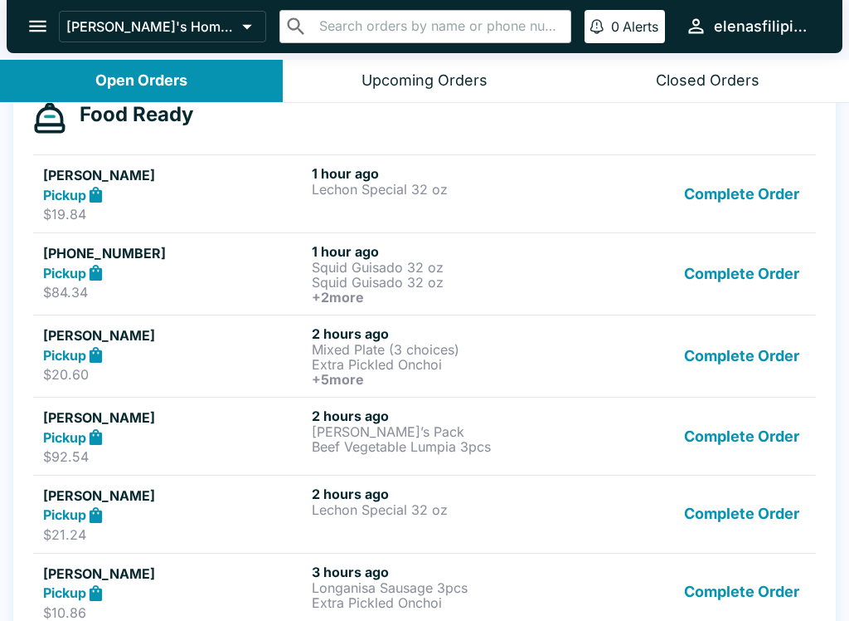
scroll to position [501, 0]
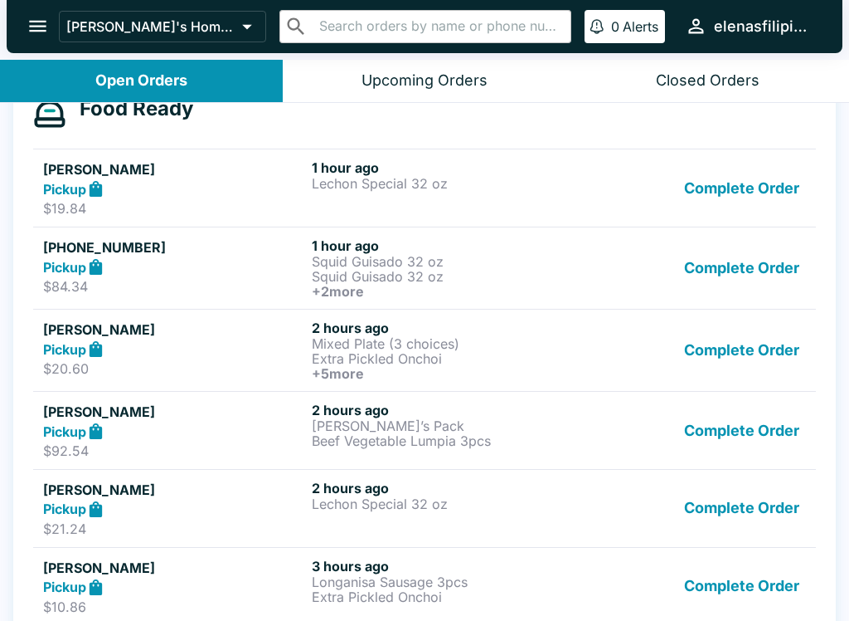
click at [709, 597] on button "Complete Order" at bounding box center [742, 585] width 129 height 57
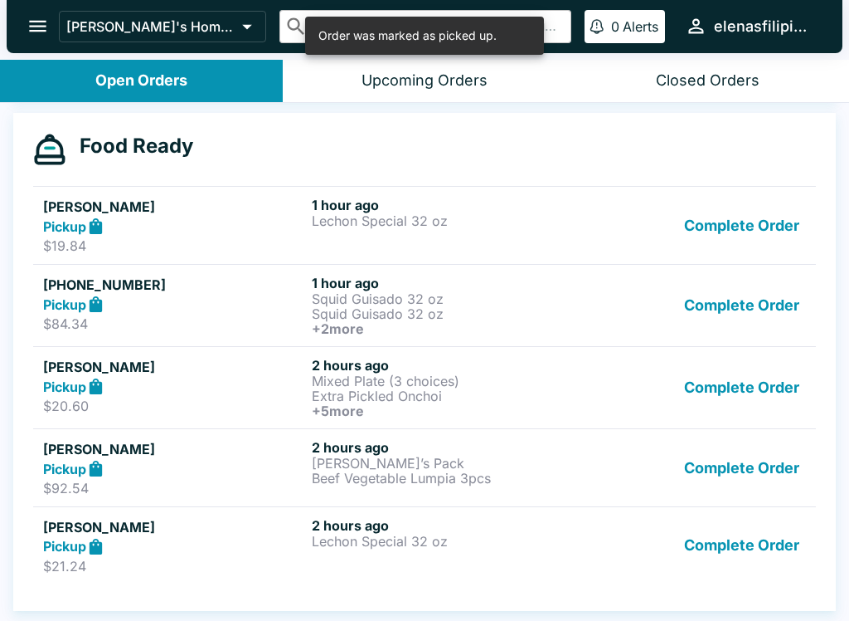
click at [714, 557] on button "Complete Order" at bounding box center [742, 545] width 129 height 57
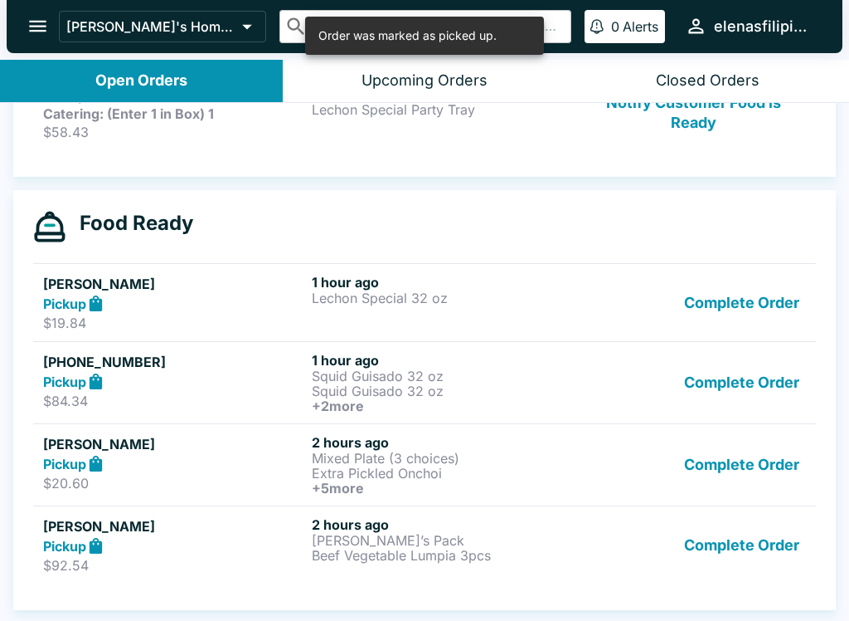
click at [701, 540] on button "Complete Order" at bounding box center [742, 544] width 129 height 57
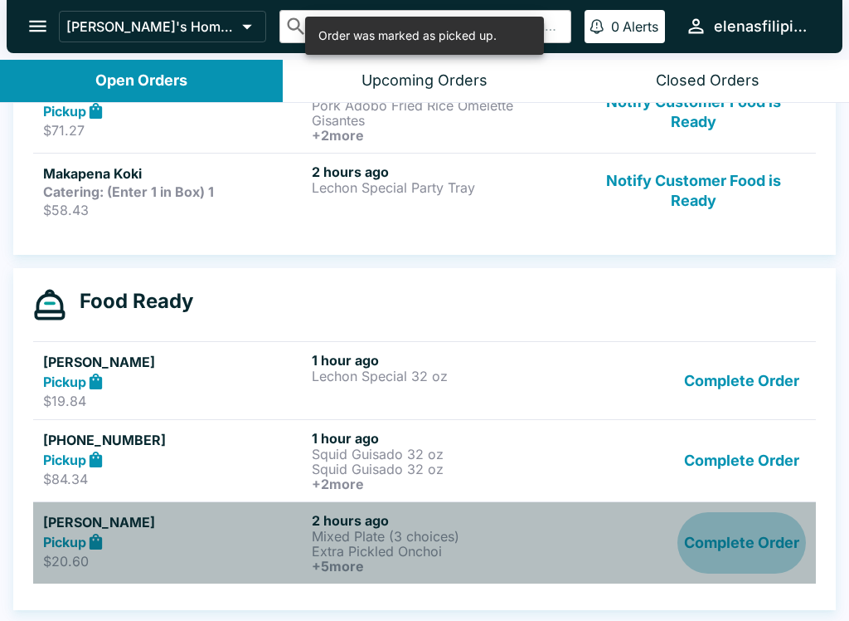
click at [716, 520] on button "Complete Order" at bounding box center [742, 542] width 129 height 61
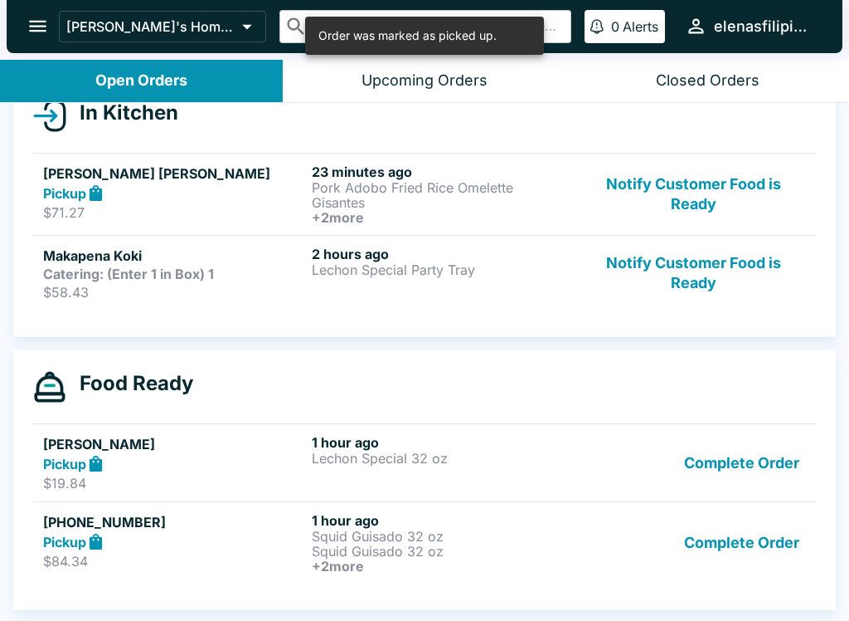
scroll to position [226, 0]
click at [715, 542] on button "Complete Order" at bounding box center [742, 542] width 129 height 61
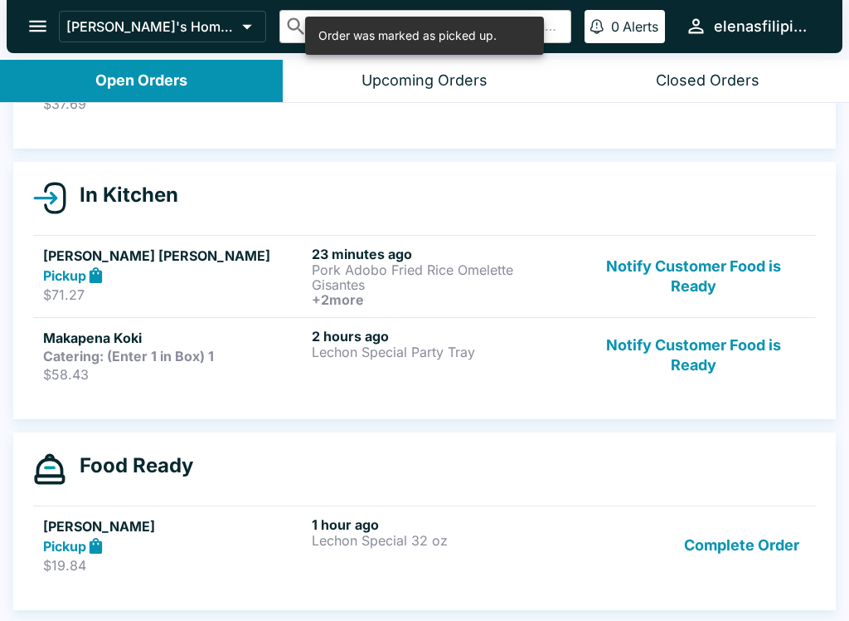
click at [723, 544] on button "Complete Order" at bounding box center [742, 544] width 129 height 57
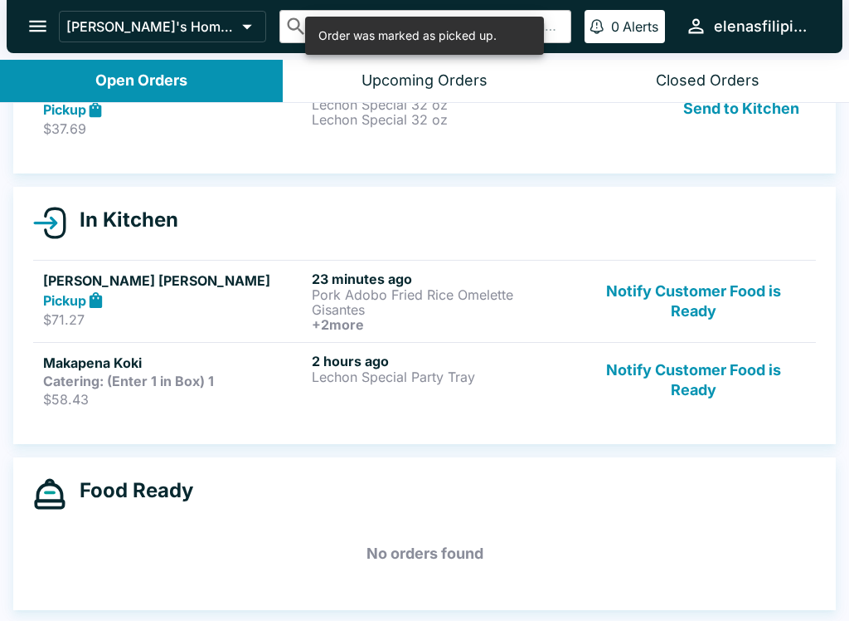
scroll to position [119, 0]
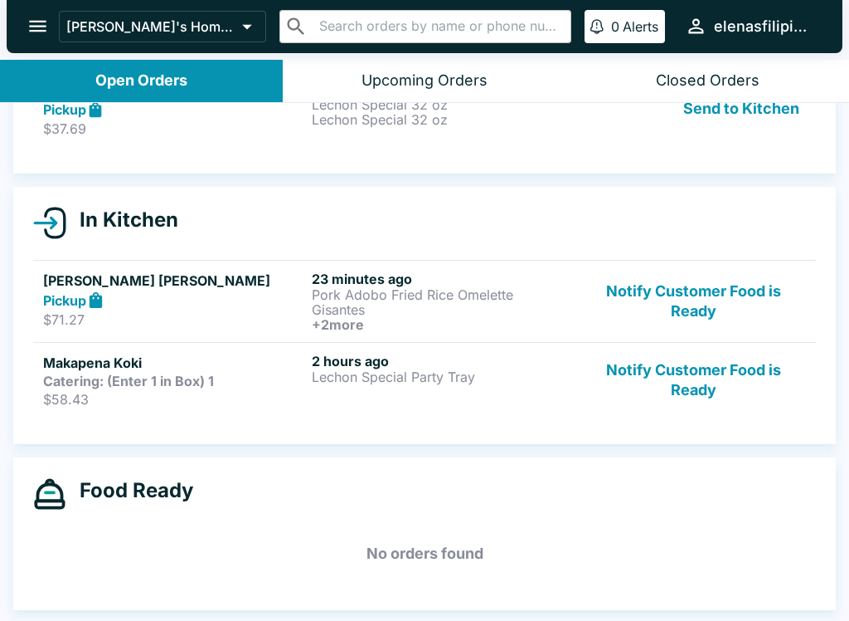
click at [75, 294] on strong "Pickup" at bounding box center [64, 300] width 43 height 17
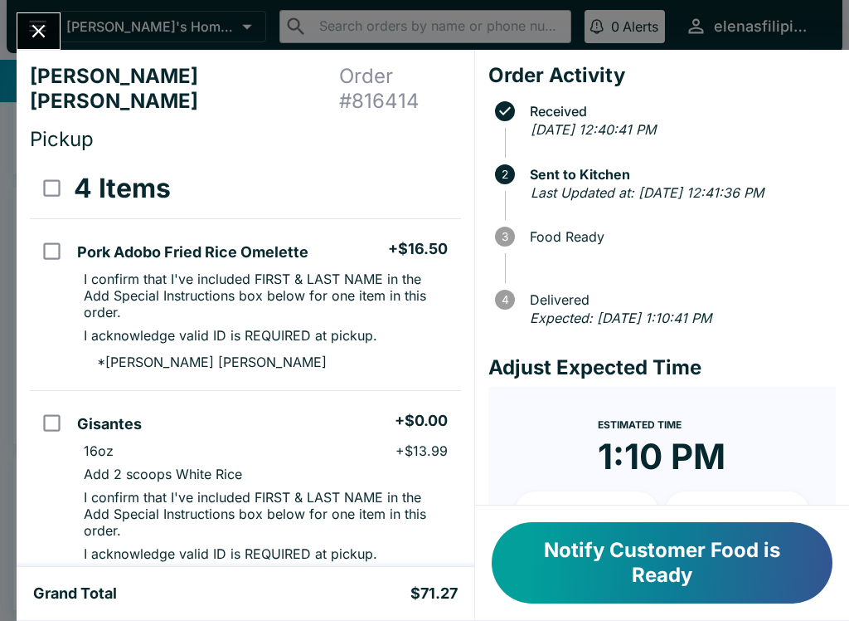
click at [632, 582] on button "Notify Customer Food is Ready" at bounding box center [662, 562] width 341 height 81
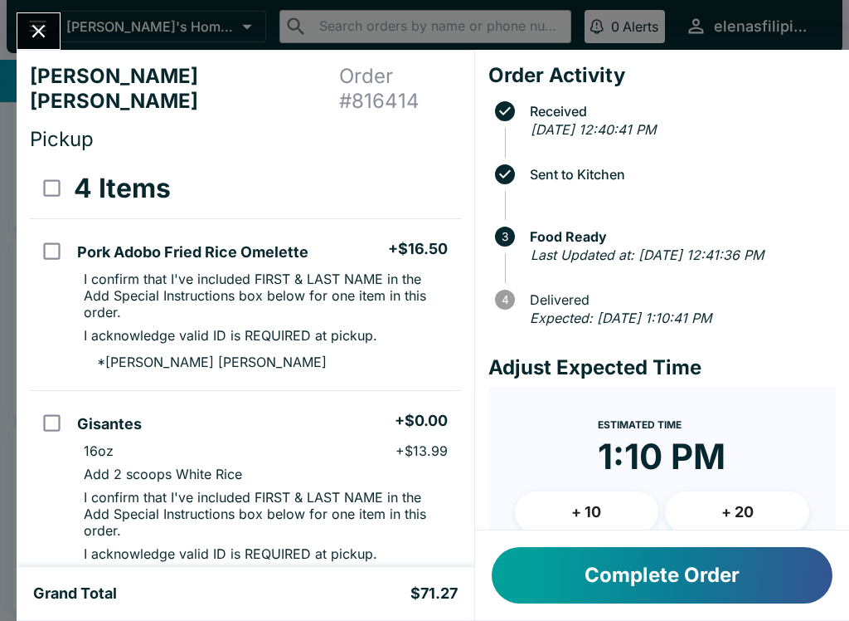
scroll to position [66, 0]
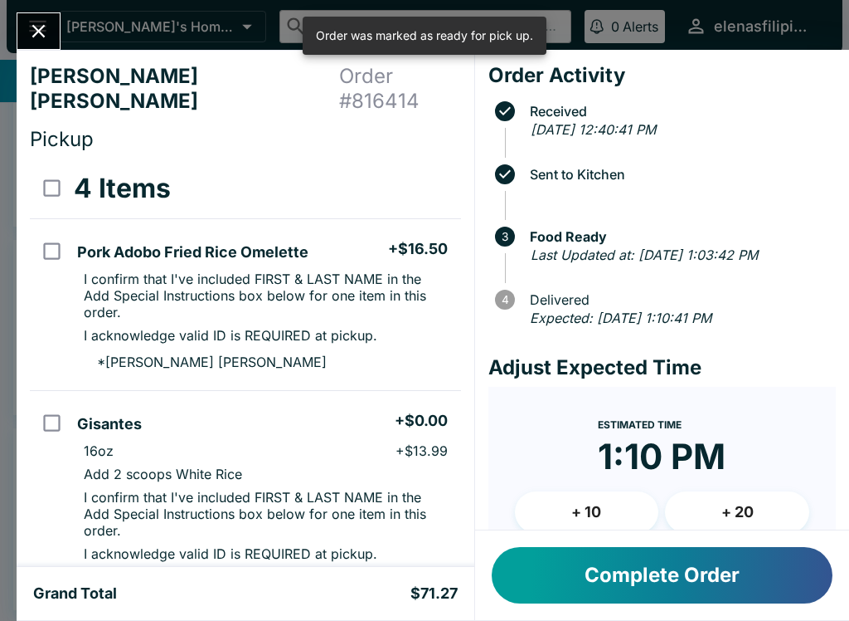
click at [12, 52] on div "[PERSON_NAME] [PERSON_NAME] Order # 816414 Pickup 4 Items Pork Adobo Fried Rice…" at bounding box center [424, 310] width 849 height 621
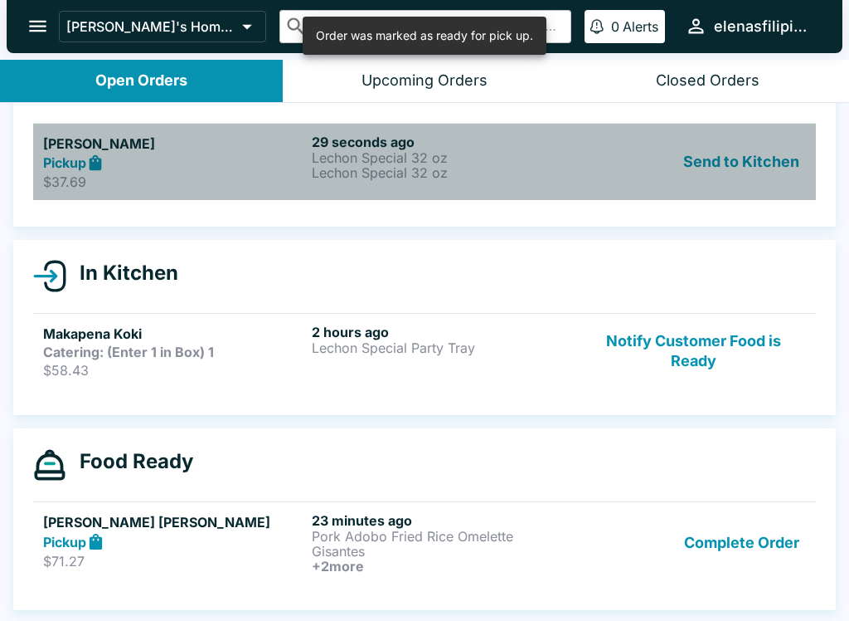
click at [51, 163] on strong "Pickup" at bounding box center [64, 162] width 43 height 17
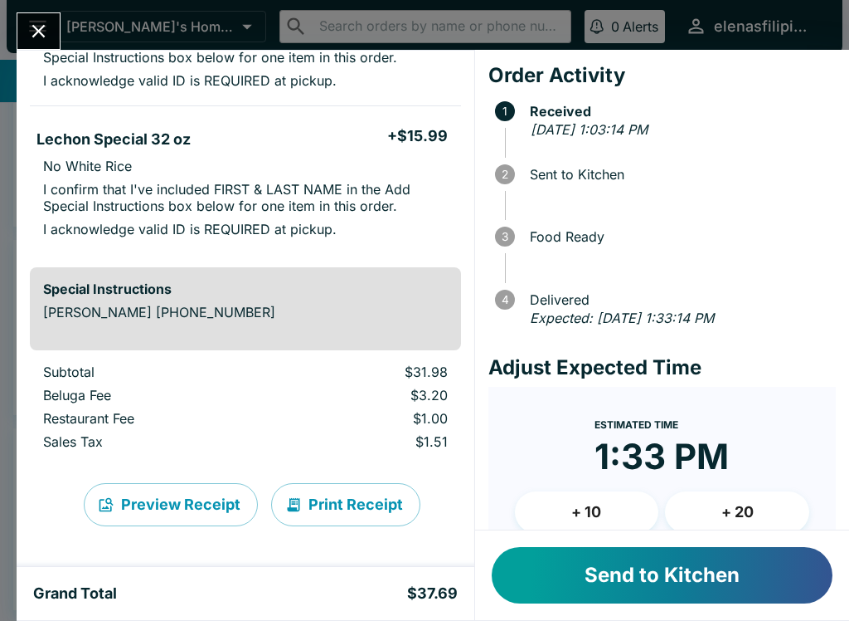
click at [587, 598] on button "Send to Kitchen" at bounding box center [662, 575] width 341 height 56
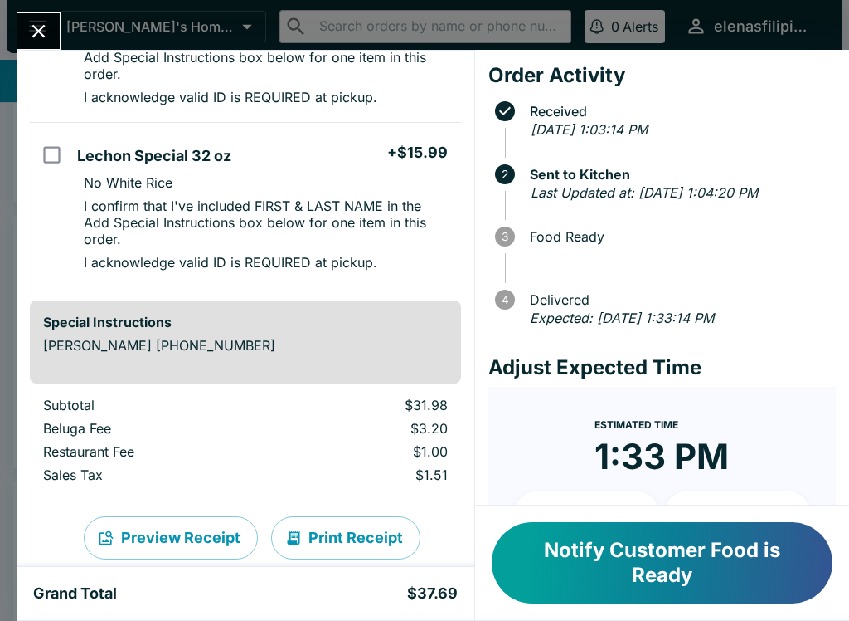
click at [546, 557] on button "Notify Customer Food is Ready" at bounding box center [662, 562] width 341 height 81
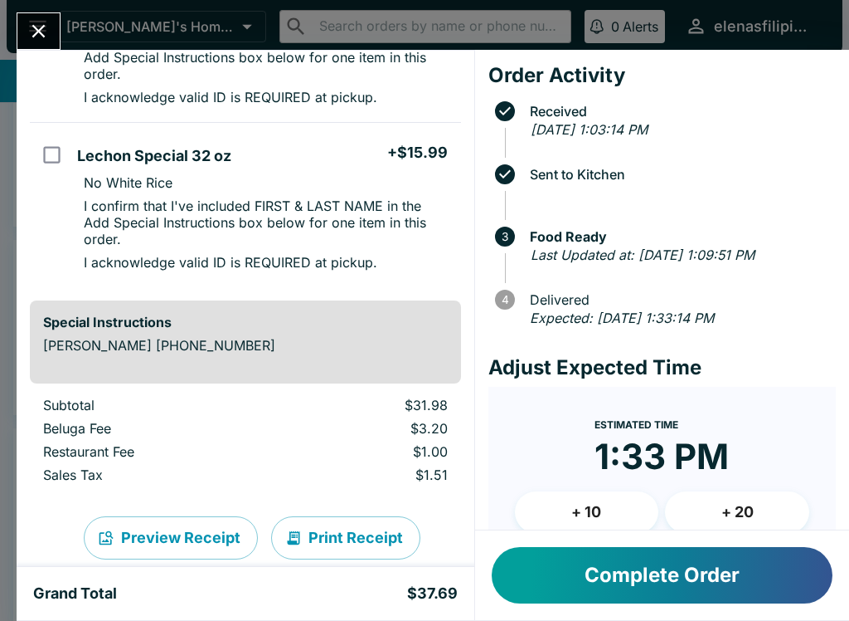
click at [34, 37] on icon "Close" at bounding box center [38, 31] width 13 height 13
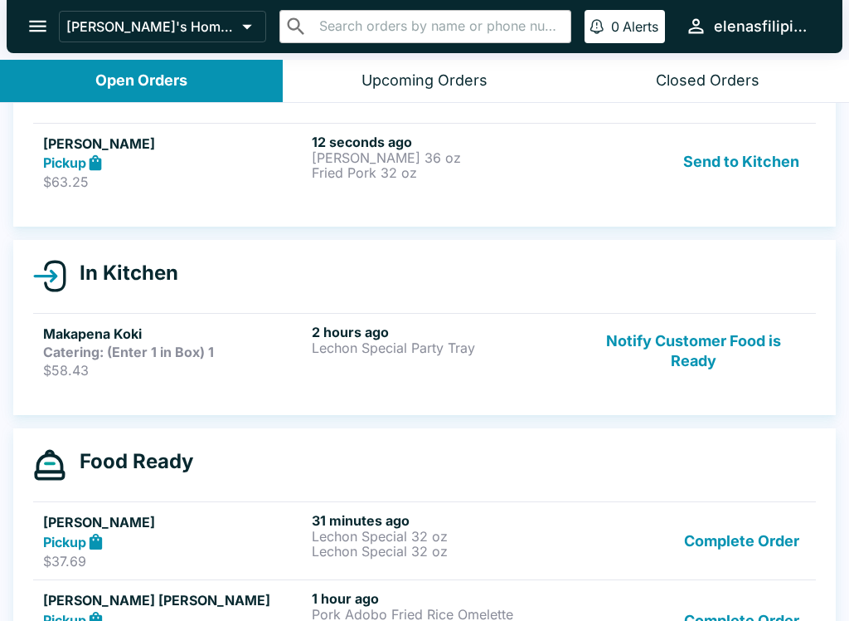
click at [104, 177] on p "$63.25" at bounding box center [174, 181] width 262 height 17
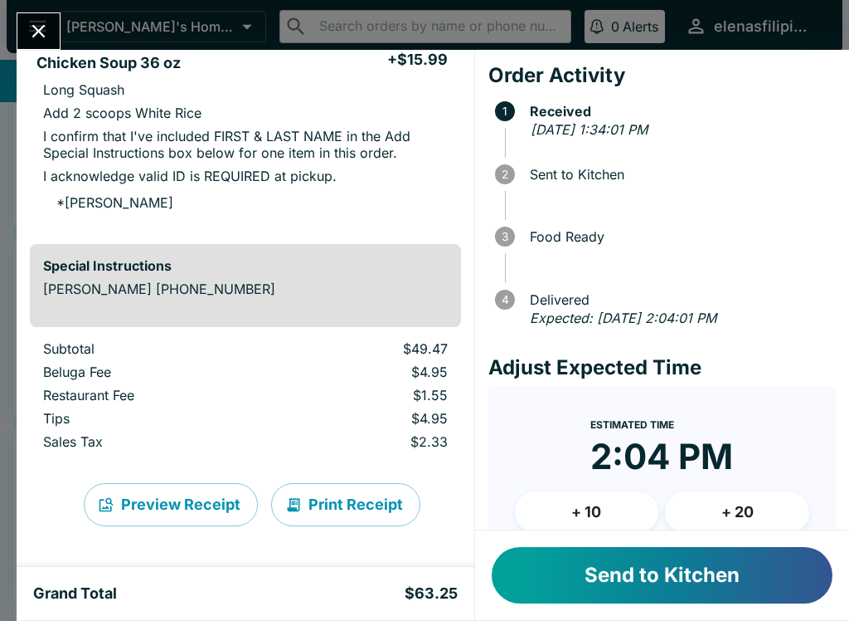
scroll to position [544, 0]
click at [540, 596] on button "Send to Kitchen" at bounding box center [662, 575] width 341 height 56
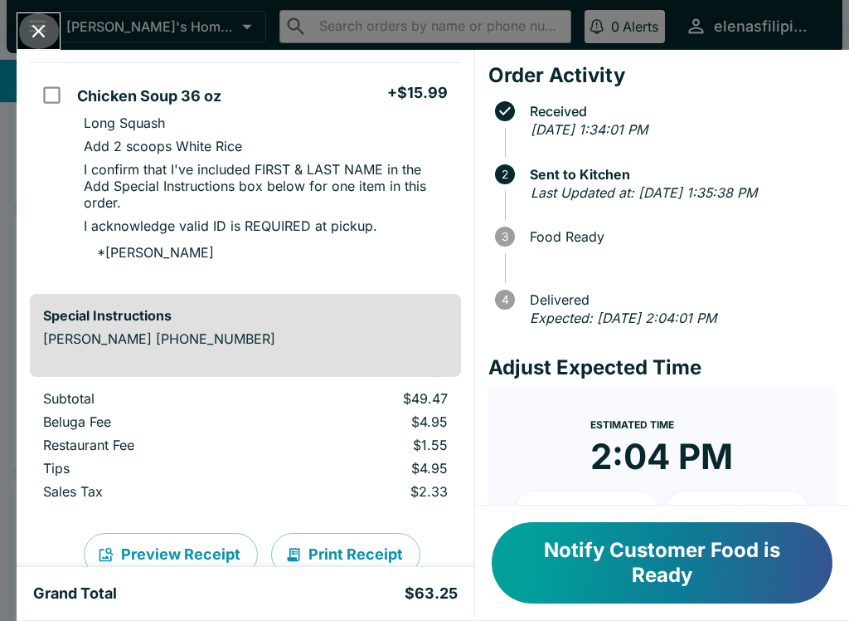
click at [45, 44] on button "Close" at bounding box center [38, 31] width 42 height 36
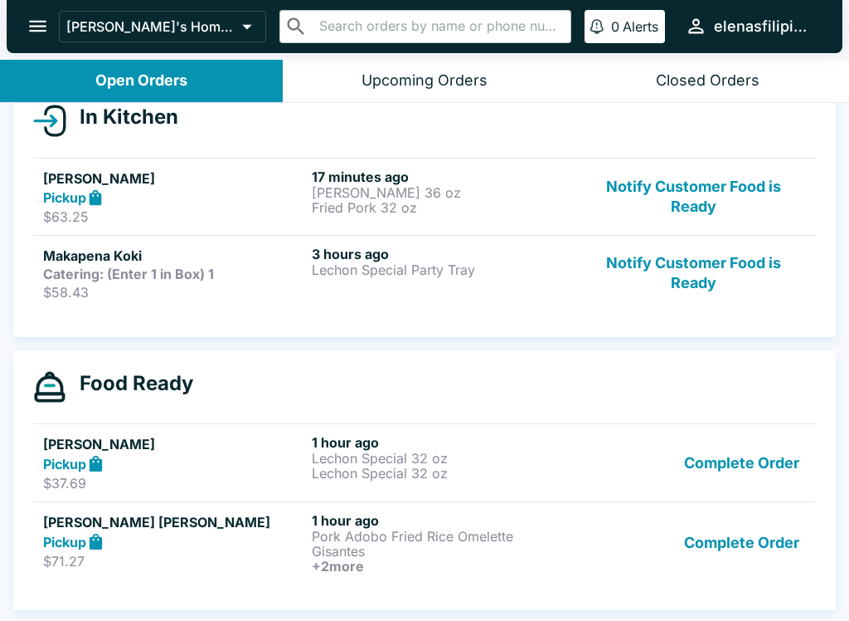
scroll to position [197, 0]
click at [769, 536] on button "Complete Order" at bounding box center [742, 542] width 129 height 61
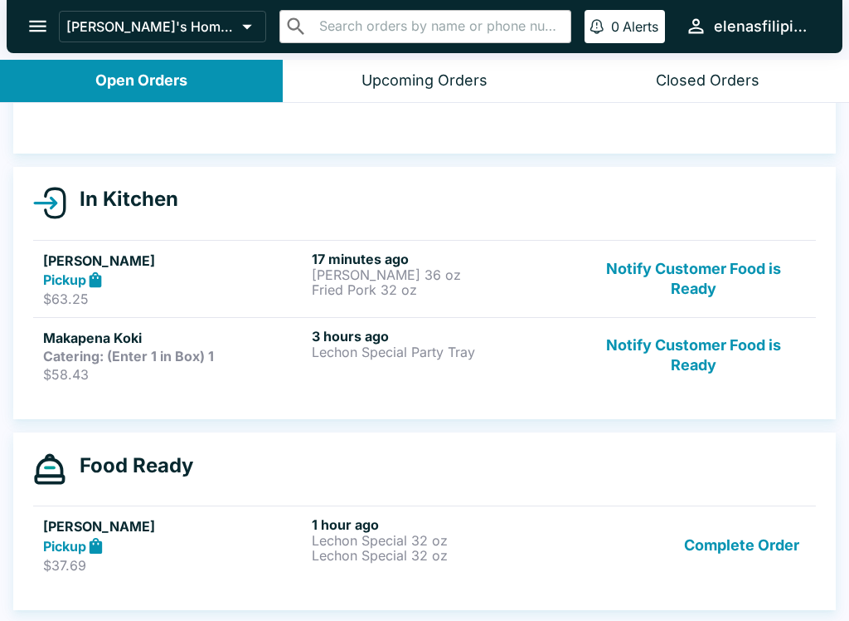
scroll to position [115, 0]
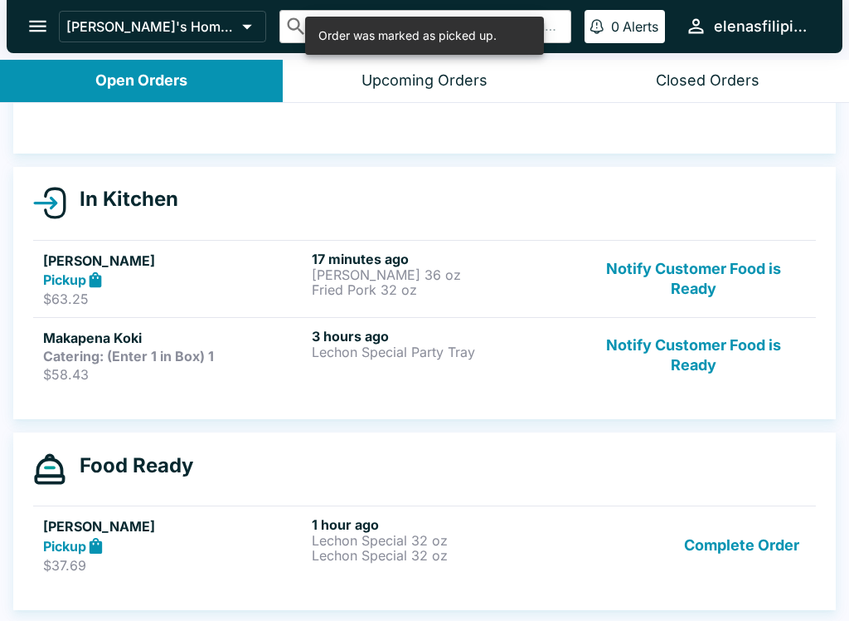
click at [753, 539] on button "Complete Order" at bounding box center [742, 544] width 129 height 57
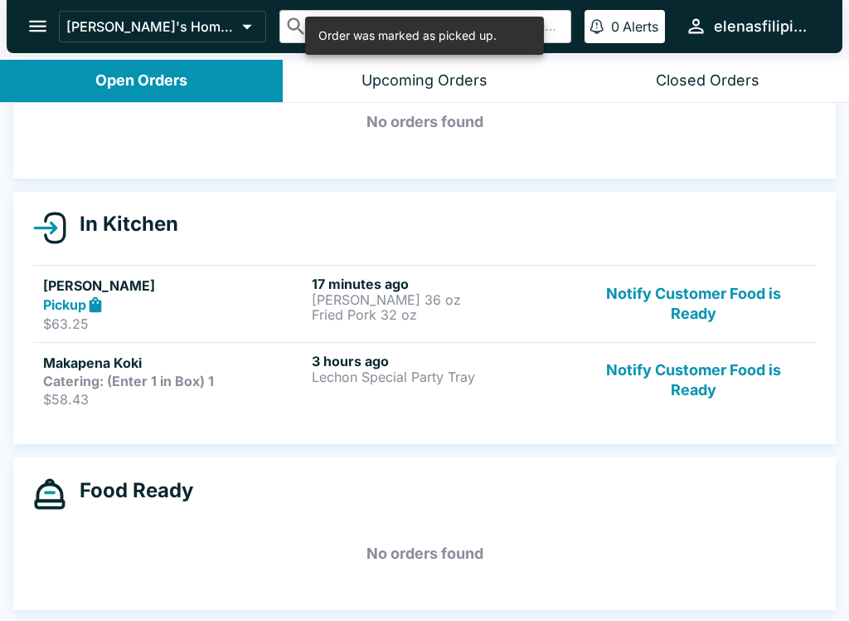
click at [32, 1] on div "[PERSON_NAME]'s Home of the Finest Filipino Foods ​ ​ 0 Alerts elenasfilipinofo…" at bounding box center [425, 26] width 836 height 53
click at [49, 23] on icon "open drawer" at bounding box center [38, 26] width 22 height 22
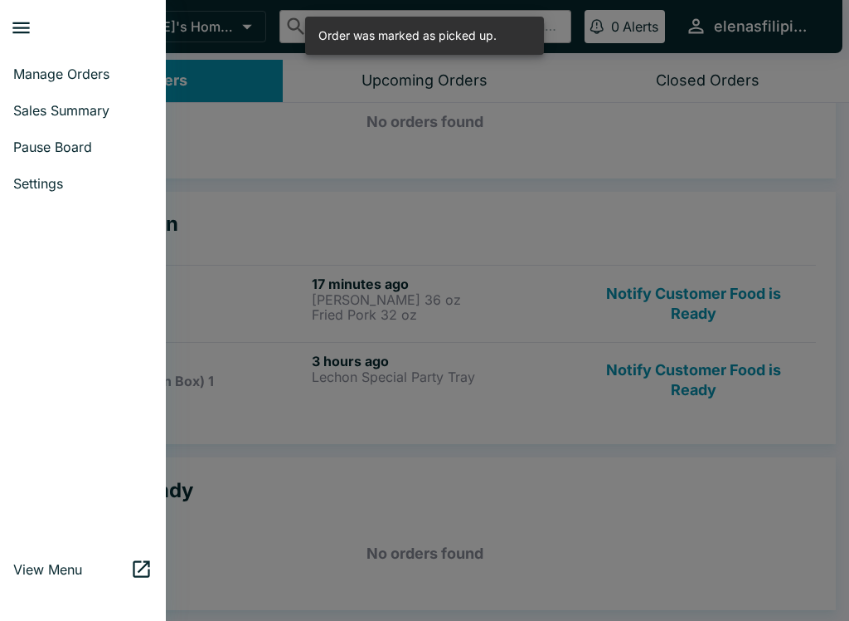
click at [66, 150] on span "Pause Board" at bounding box center [82, 147] width 139 height 17
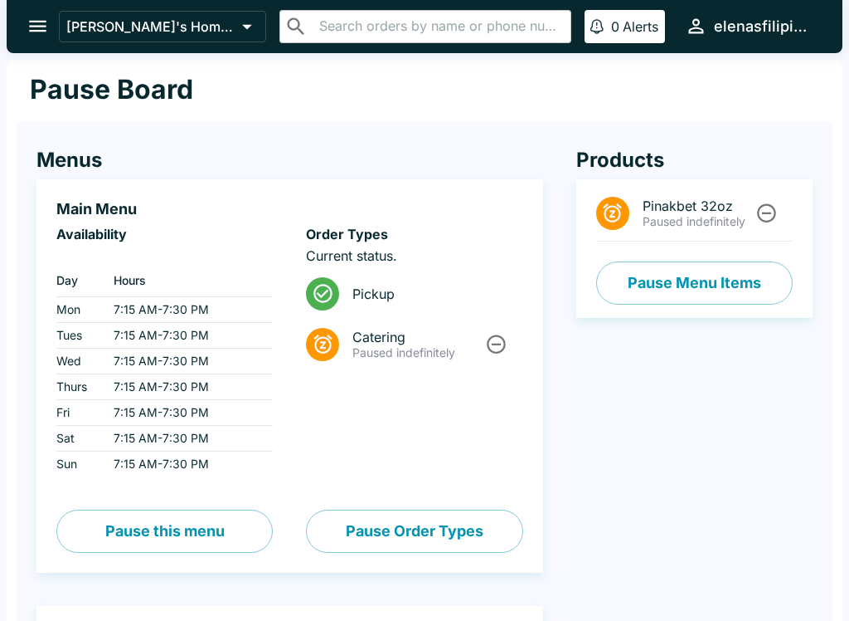
click at [772, 218] on icon "Unpause" at bounding box center [767, 213] width 22 height 22
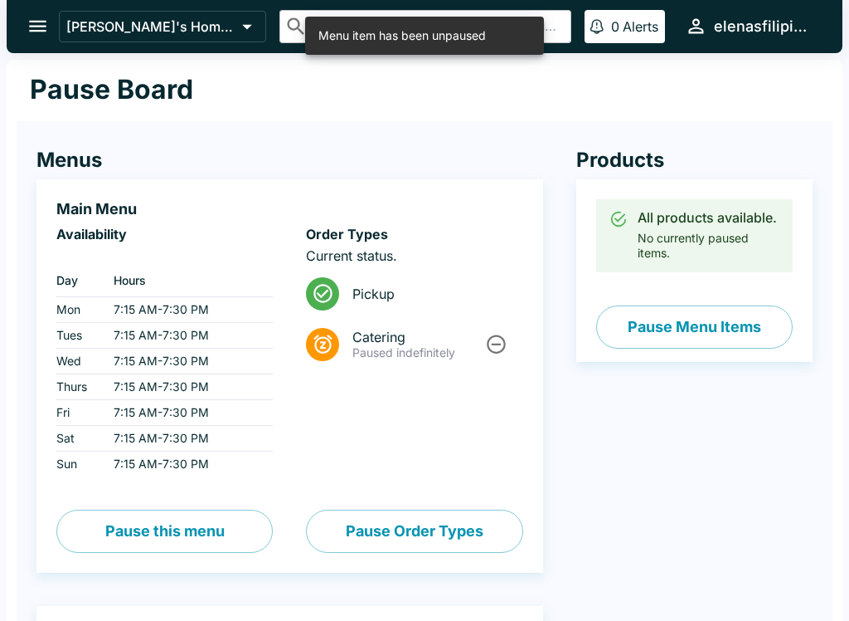
click at [655, 333] on button "Pause Menu Items" at bounding box center [694, 326] width 197 height 43
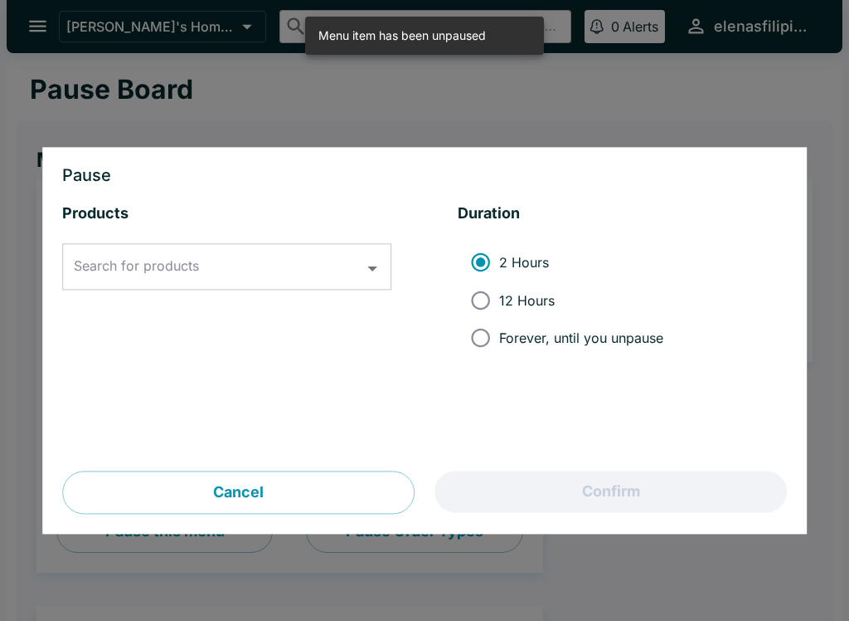
click at [112, 264] on div "Search for products Search for products" at bounding box center [226, 267] width 329 height 46
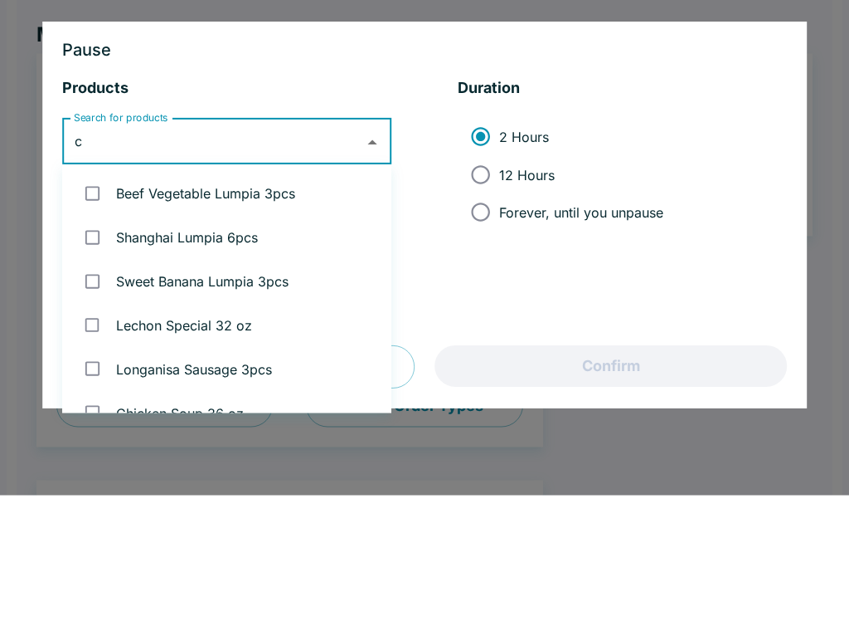
type input "ch"
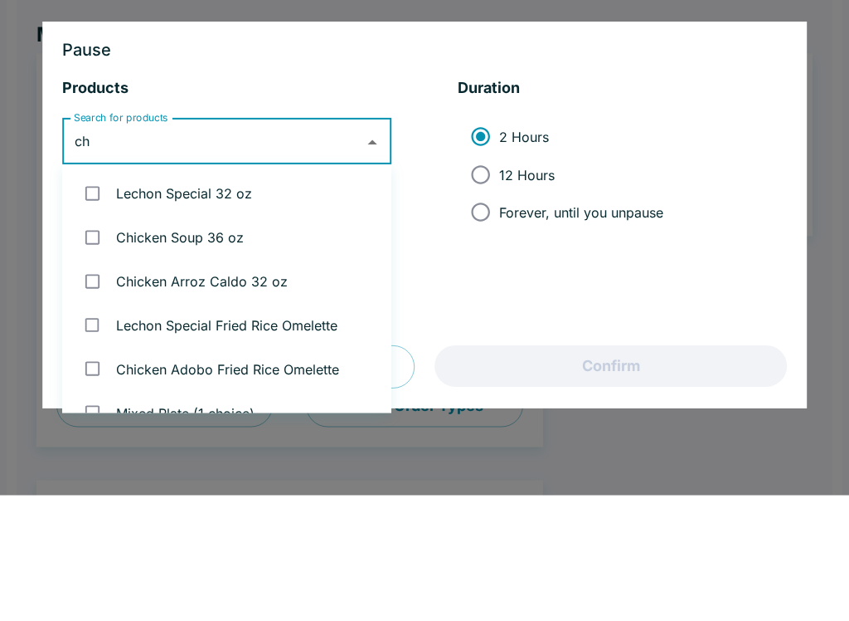
click at [76, 346] on input "checkbox" at bounding box center [92, 363] width 34 height 34
checkbox input "true"
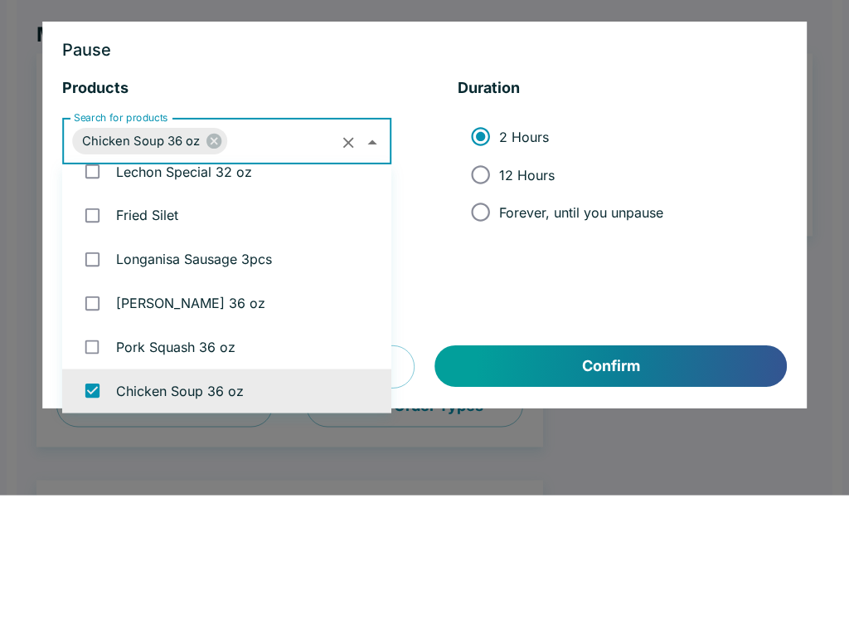
checkbox input "false"
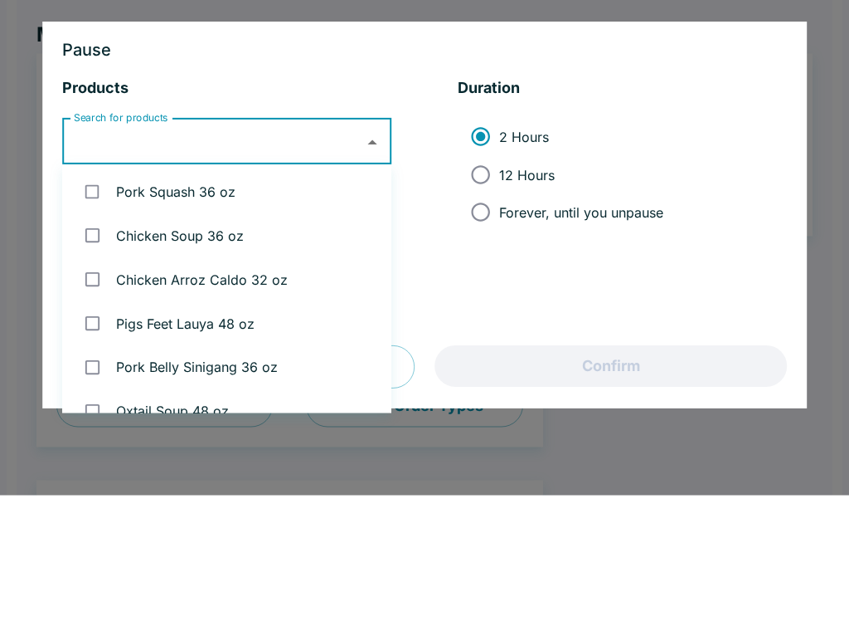
scroll to position [395, 0]
click at [88, 302] on input "checkbox" at bounding box center [92, 319] width 34 height 34
checkbox input "true"
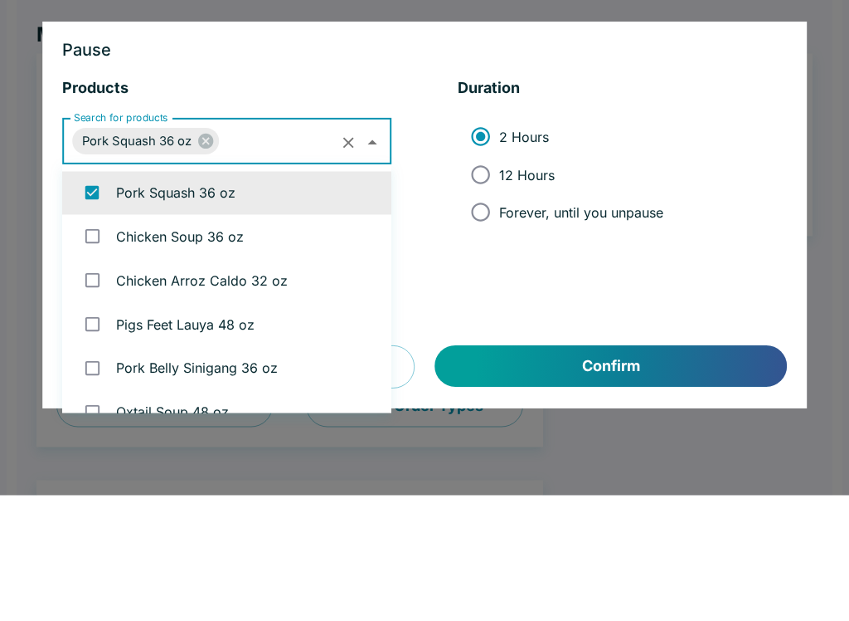
click at [510, 329] on span "Forever, until you unpause" at bounding box center [581, 337] width 164 height 17
click at [499, 319] on input "Forever, until you unpause" at bounding box center [480, 337] width 37 height 37
radio input "true"
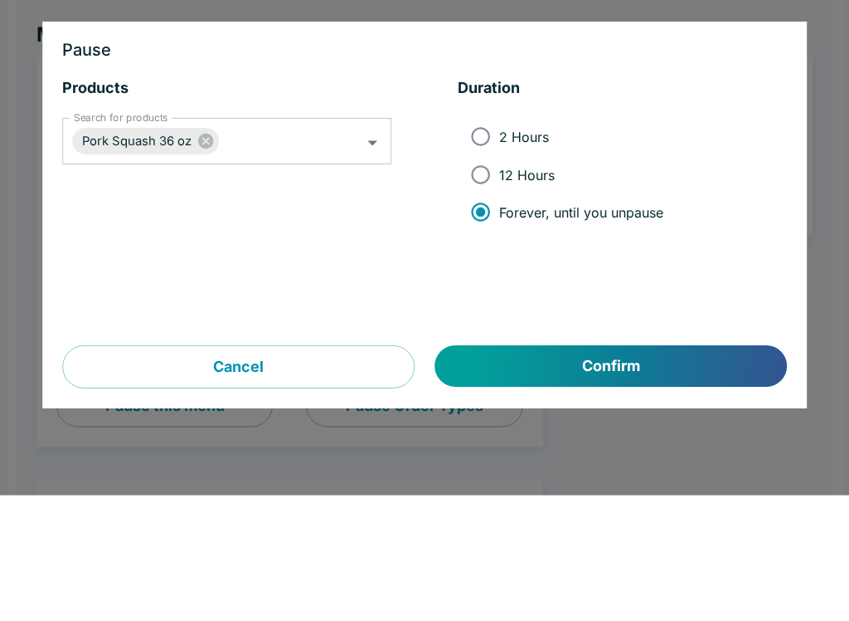
scroll to position [126, 0]
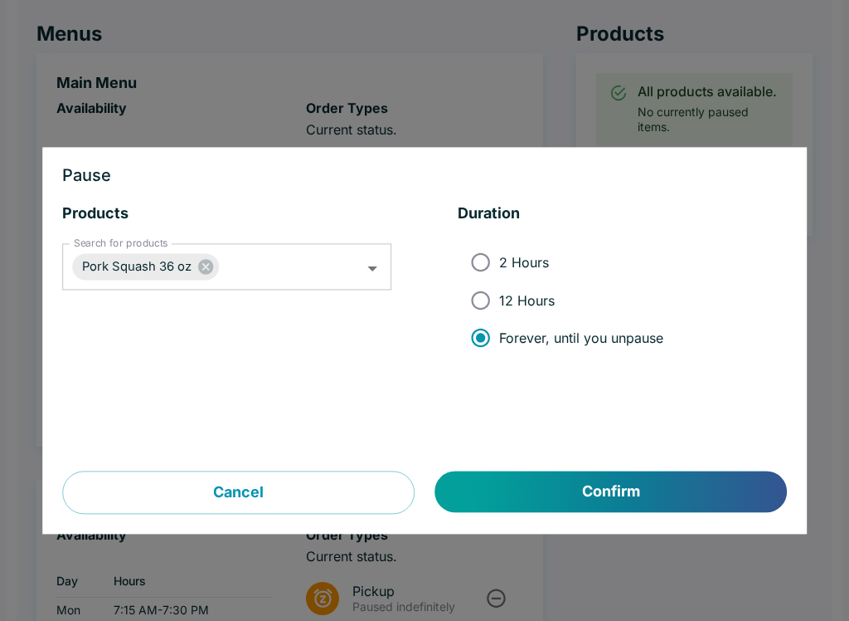
click at [656, 499] on button "Confirm" at bounding box center [612, 491] width 352 height 41
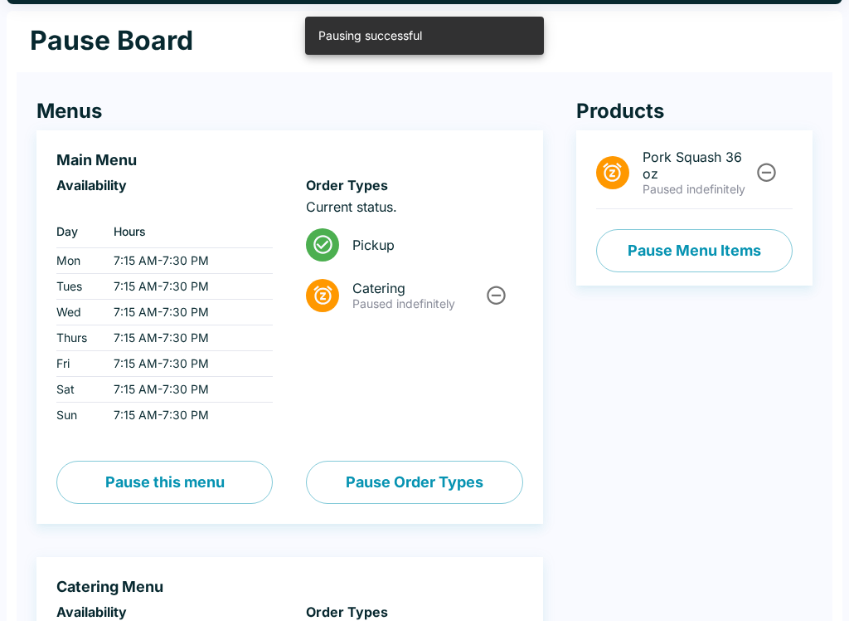
scroll to position [0, 0]
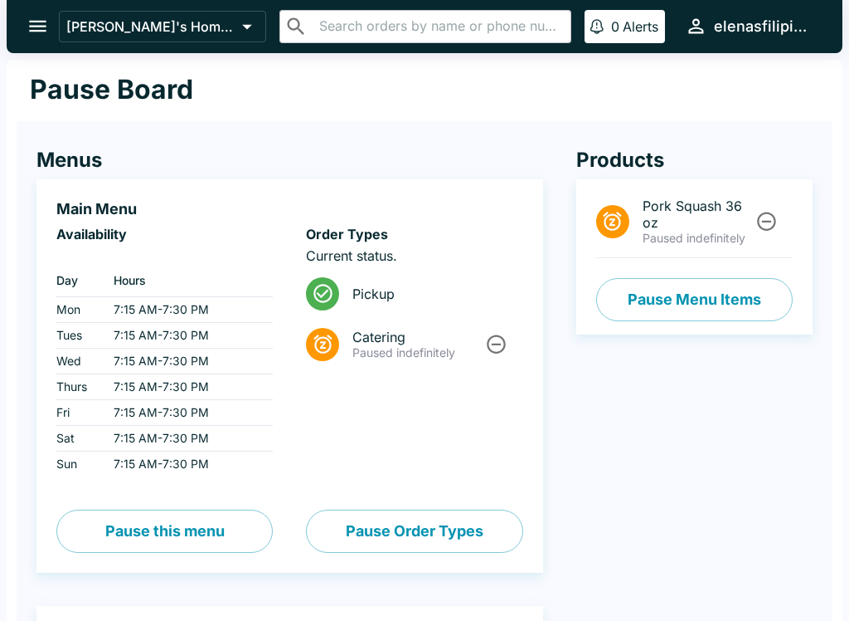
click at [649, 312] on button "Pause Menu Items" at bounding box center [694, 299] width 197 height 43
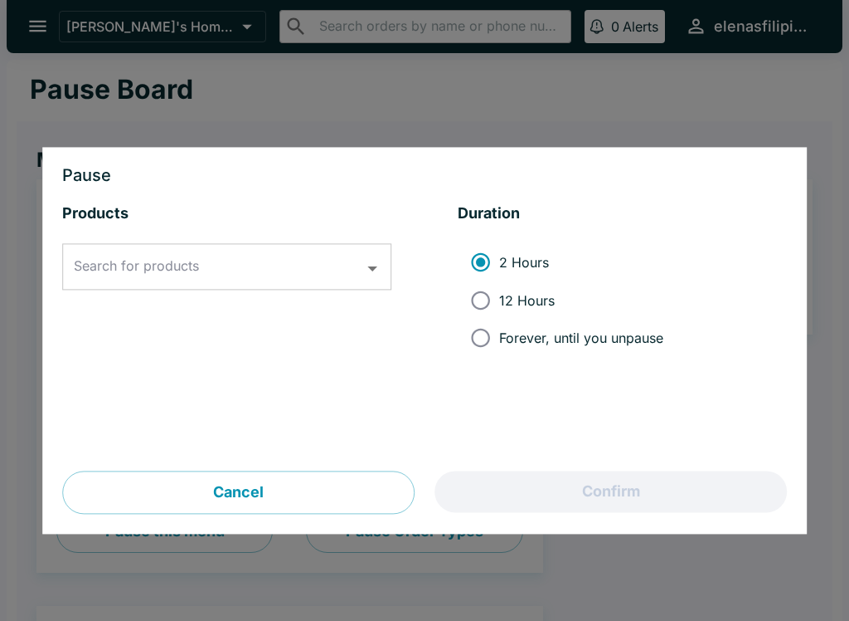
click at [83, 263] on div "Search for products Search for products" at bounding box center [226, 267] width 329 height 46
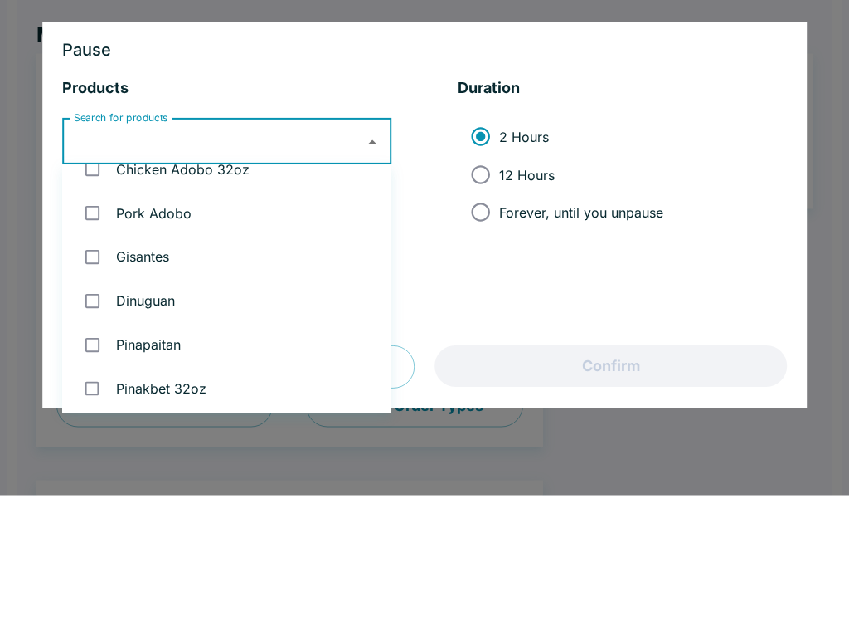
scroll to position [1340, 0]
click at [7, 34] on div at bounding box center [424, 310] width 849 height 621
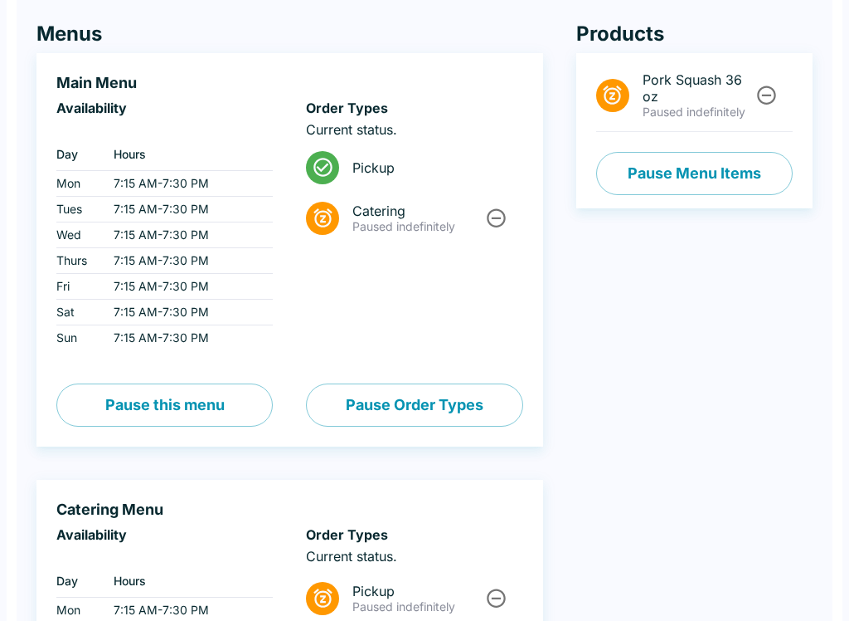
click at [41, 56] on div "Main Menu Availability ‏ Day Hours Mon 7:15 AM - 7:30 PM Tues 7:15 AM - 7:30 PM…" at bounding box center [290, 249] width 507 height 393
click at [66, 7] on div "Menus Main Menu Availability ‏ Day Hours Mon 7:15 AM - 7:30 PM Tues 7:15 AM - 7…" at bounding box center [273, 447] width 540 height 918
click at [64, 24] on h4 "Menus" at bounding box center [290, 34] width 507 height 25
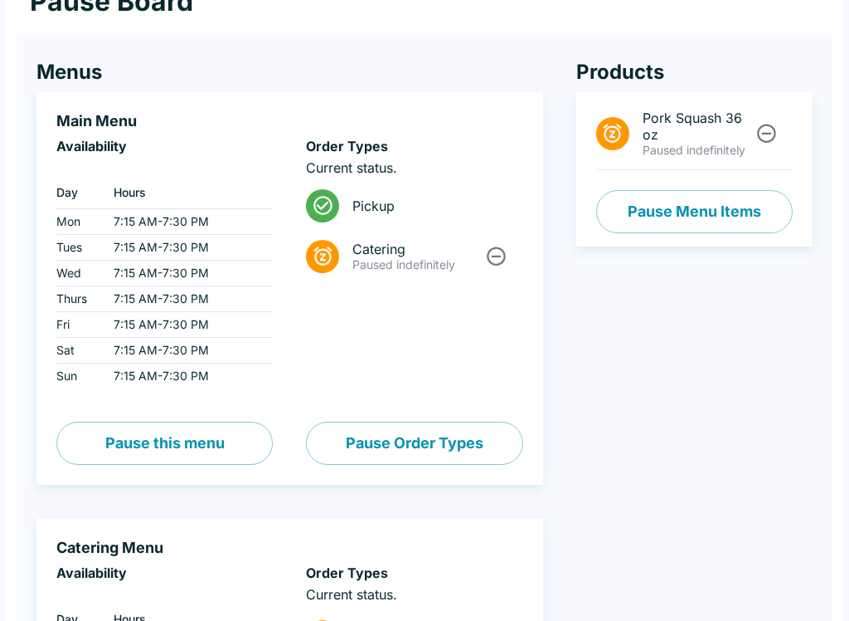
scroll to position [0, 0]
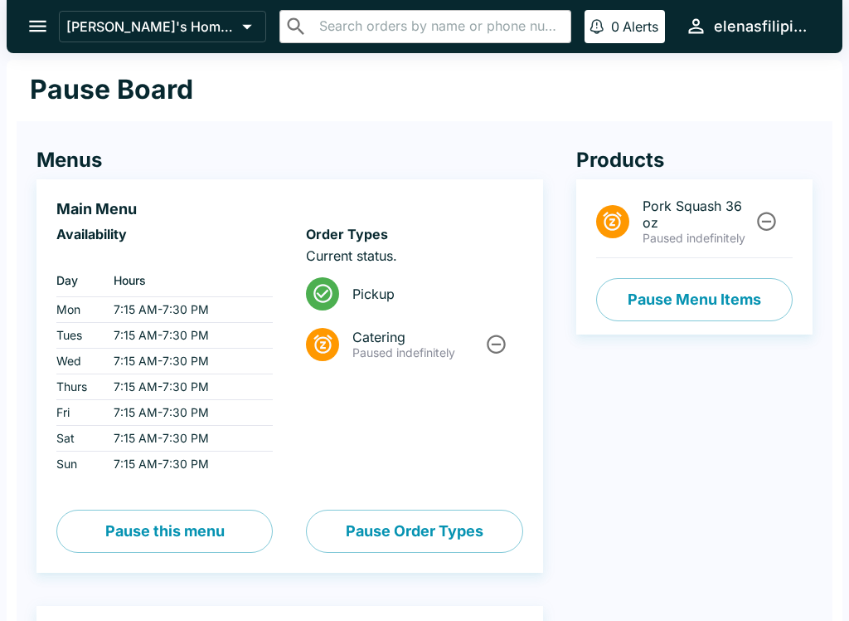
click at [41, 19] on icon "open drawer" at bounding box center [38, 26] width 22 height 22
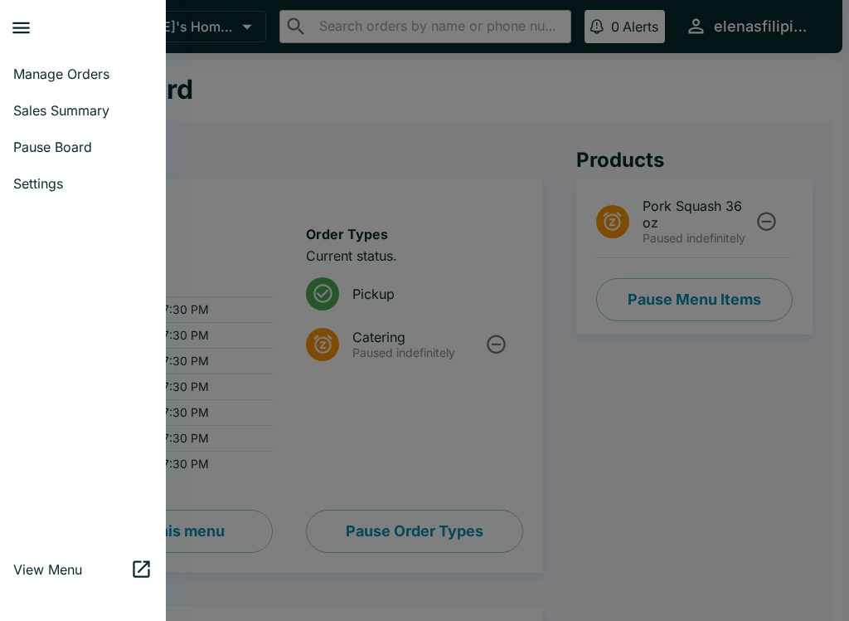
click at [53, 71] on span "Manage Orders" at bounding box center [82, 74] width 139 height 17
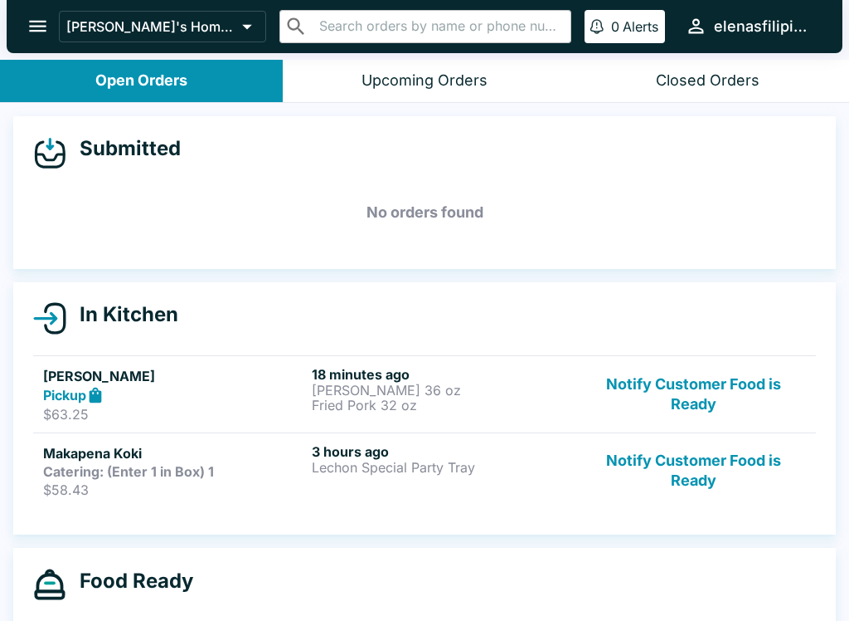
click at [702, 387] on button "Notify Customer Food is Ready" at bounding box center [694, 394] width 225 height 57
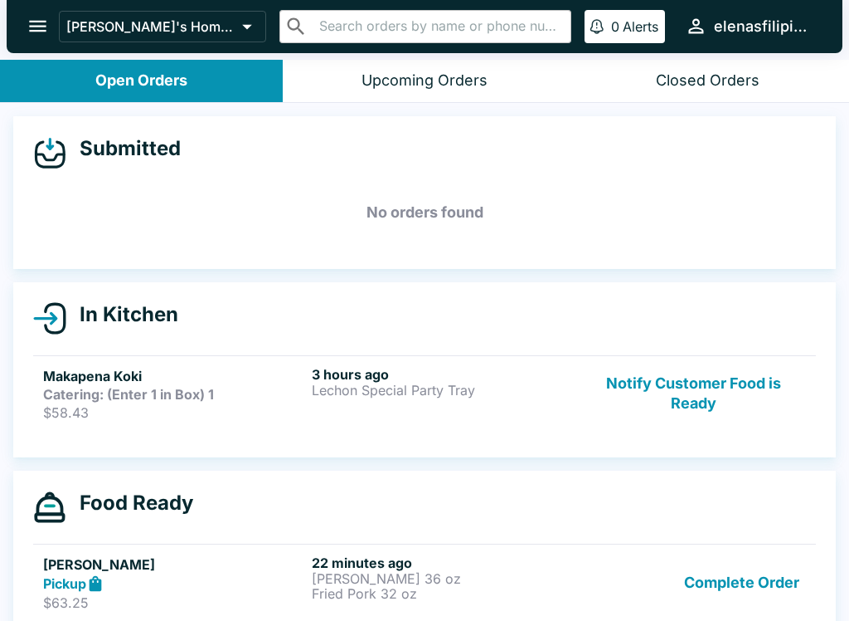
click at [740, 583] on button "Complete Order" at bounding box center [742, 582] width 129 height 57
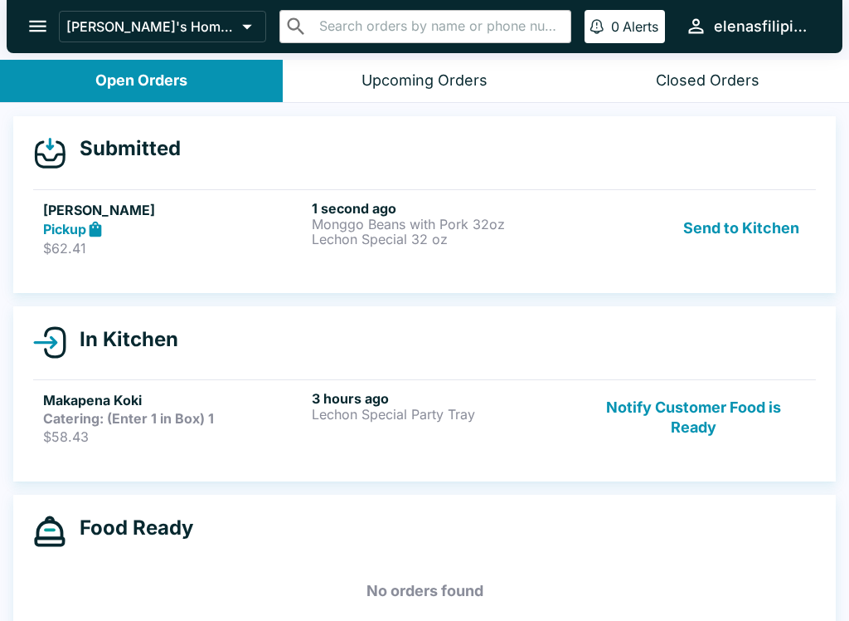
click at [666, 236] on div "Send to Kitchen" at bounding box center [694, 228] width 225 height 57
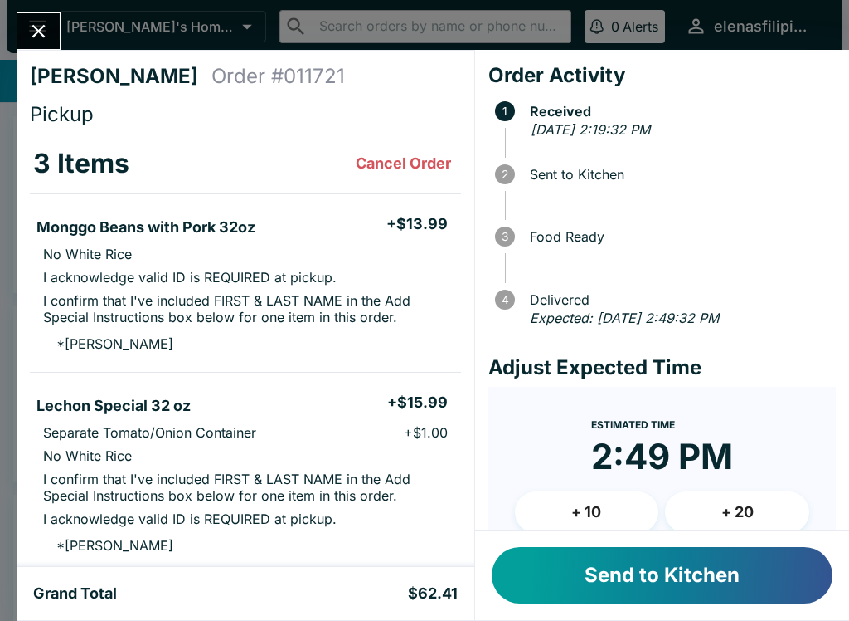
click at [629, 591] on button "Send to Kitchen" at bounding box center [662, 575] width 341 height 56
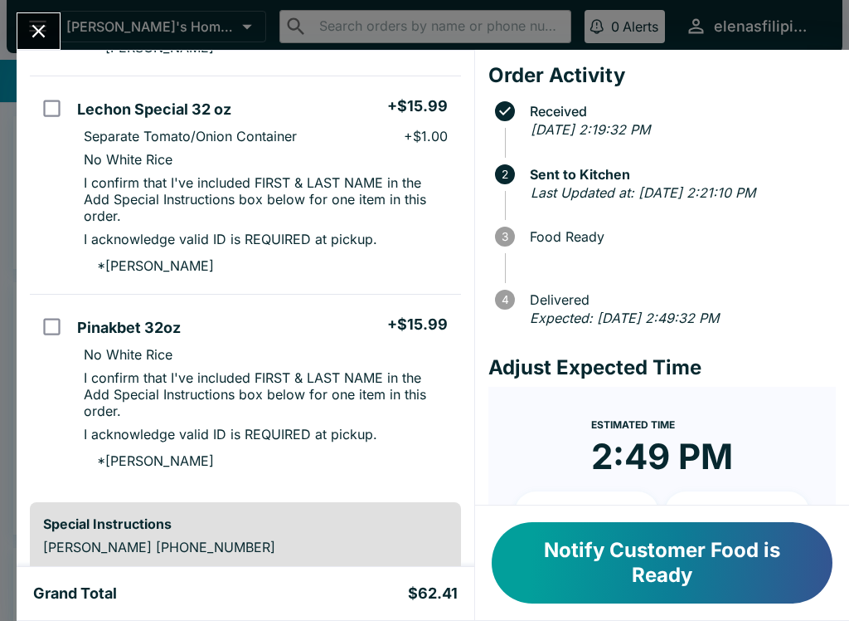
scroll to position [301, 0]
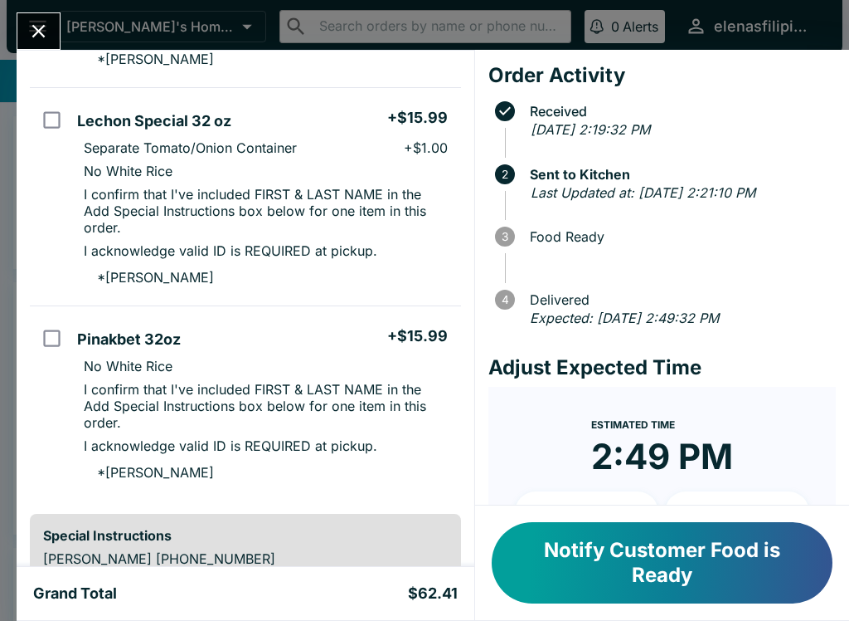
click at [596, 557] on button "Notify Customer Food is Ready" at bounding box center [662, 562] width 341 height 81
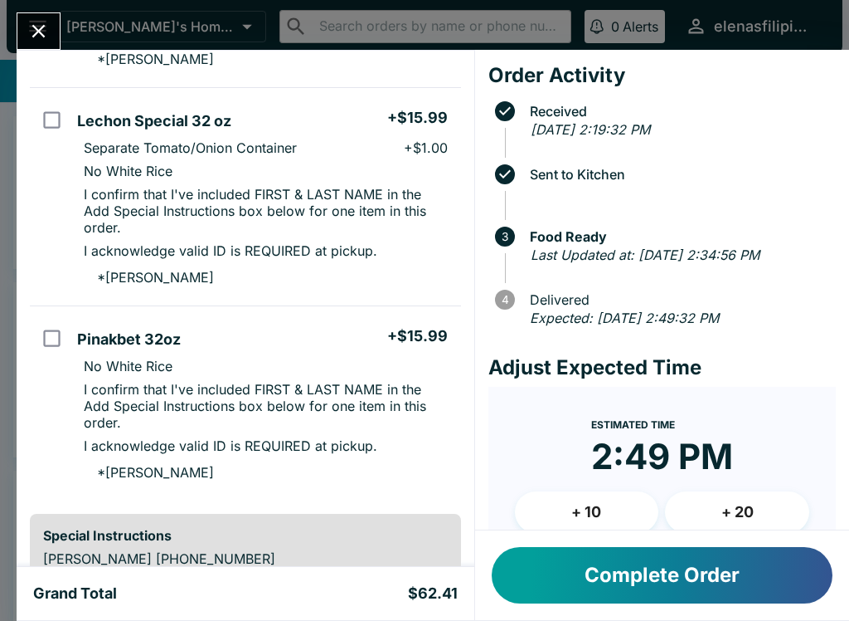
click at [618, 581] on button "Complete Order" at bounding box center [662, 575] width 341 height 56
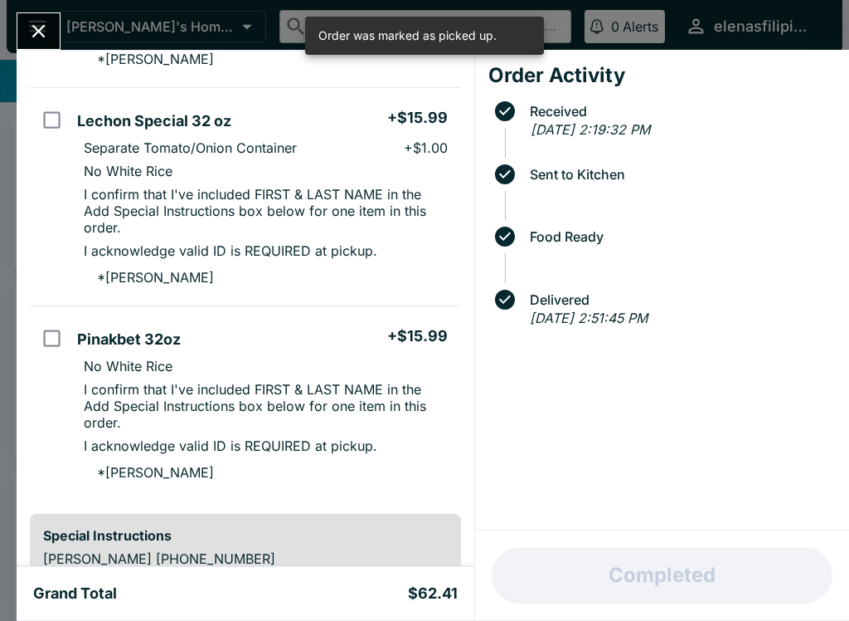
click at [23, 32] on button "Close" at bounding box center [38, 31] width 42 height 36
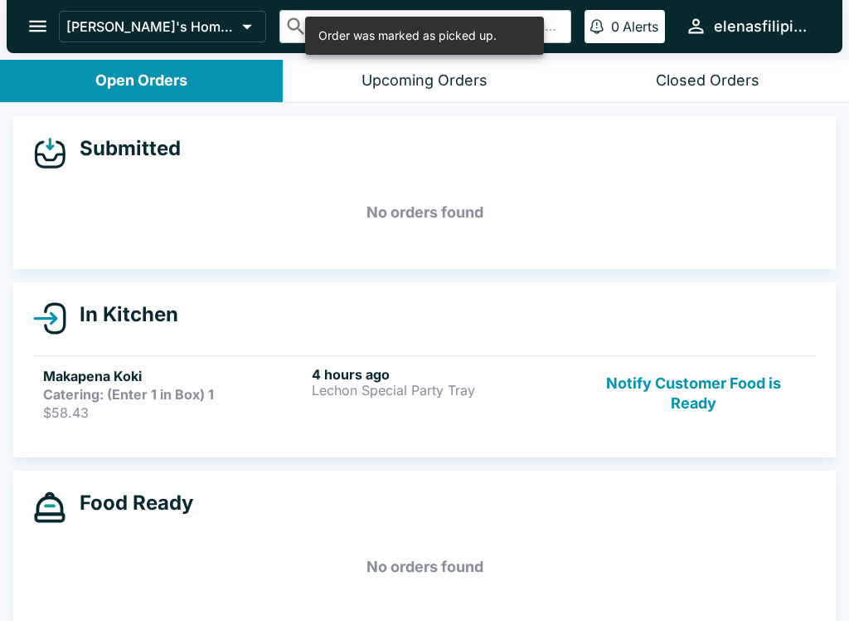
click at [339, 406] on div "4 hours ago Lechon Special Party Tray" at bounding box center [443, 393] width 262 height 55
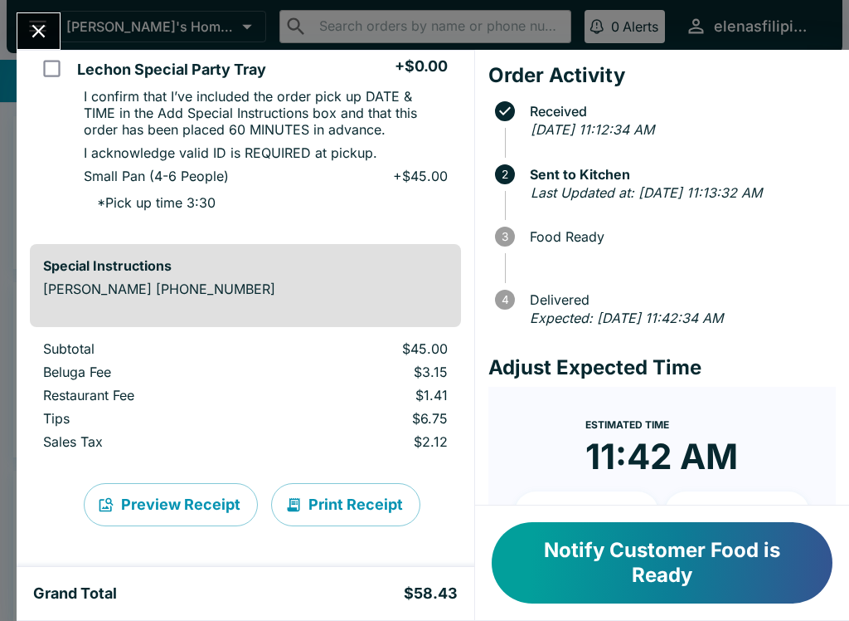
scroll to position [158, 0]
click at [43, 16] on button "Close" at bounding box center [38, 31] width 42 height 36
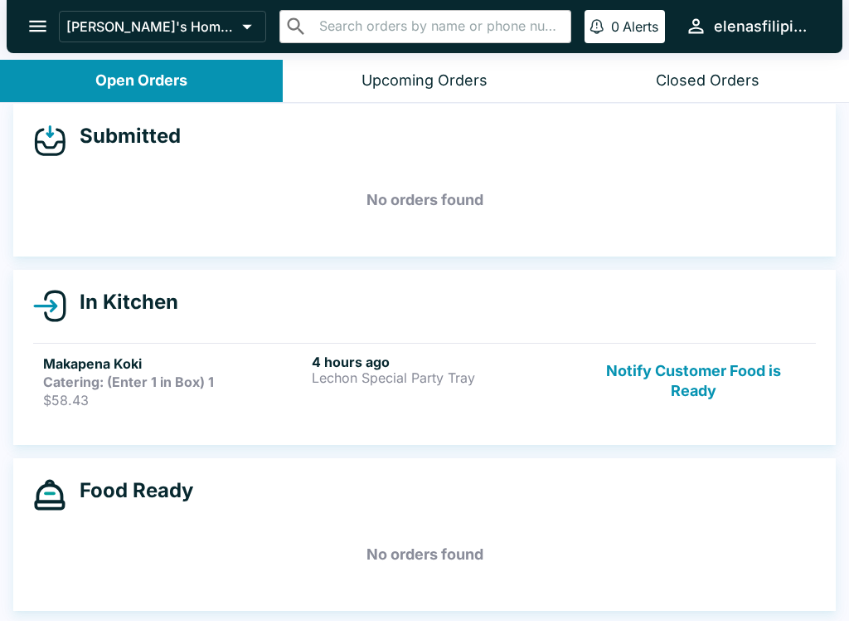
scroll to position [12, 0]
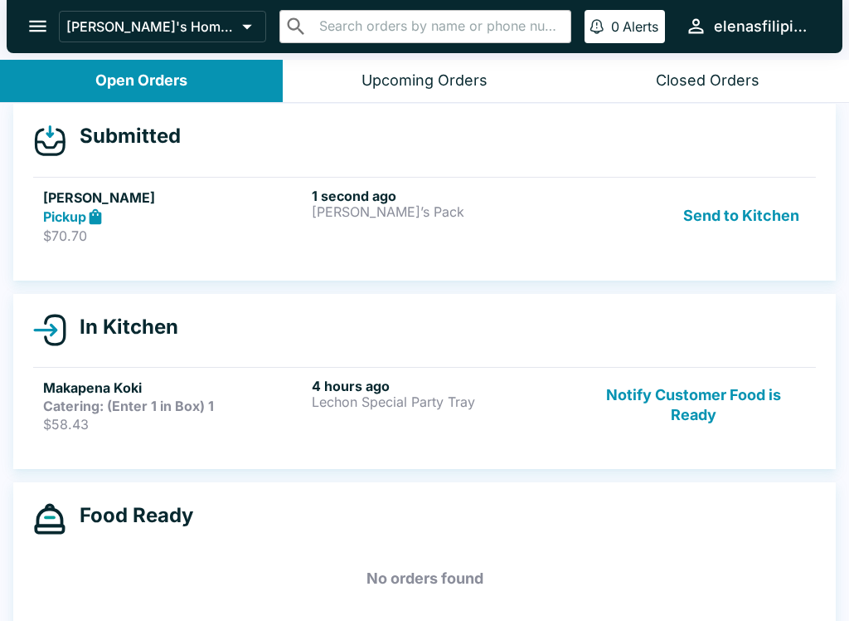
click at [96, 228] on p "$70.70" at bounding box center [174, 235] width 262 height 17
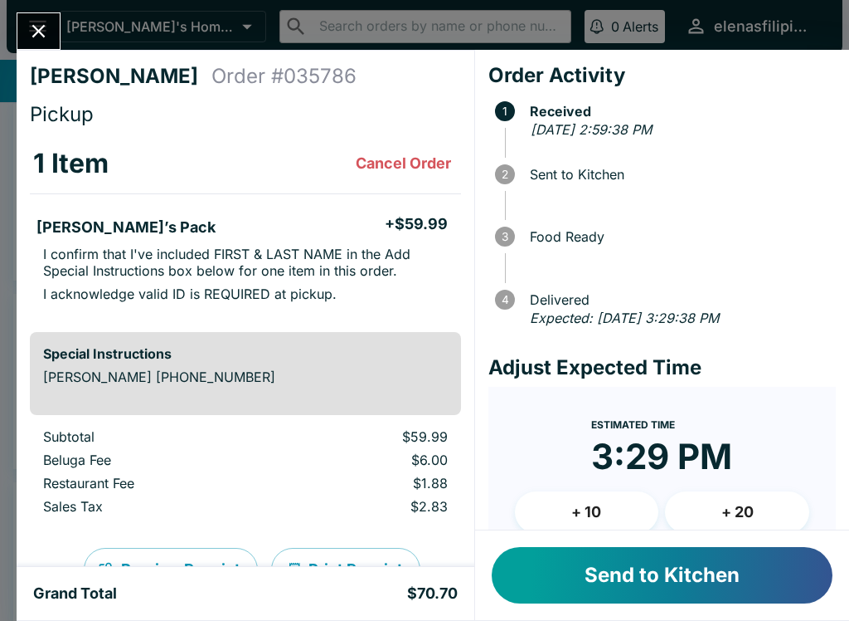
click at [584, 586] on button "Send to Kitchen" at bounding box center [662, 575] width 341 height 56
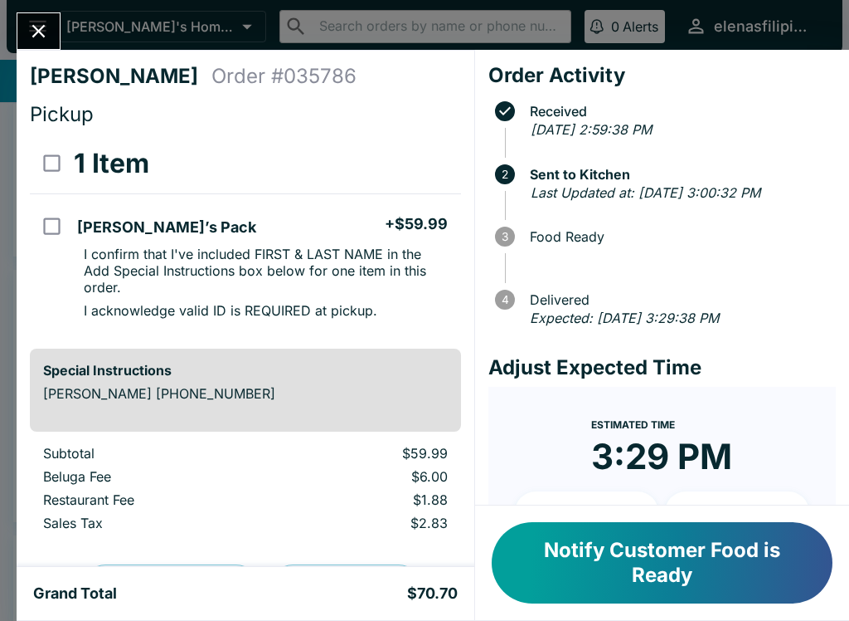
click at [590, 548] on button "Notify Customer Food is Ready" at bounding box center [662, 562] width 341 height 81
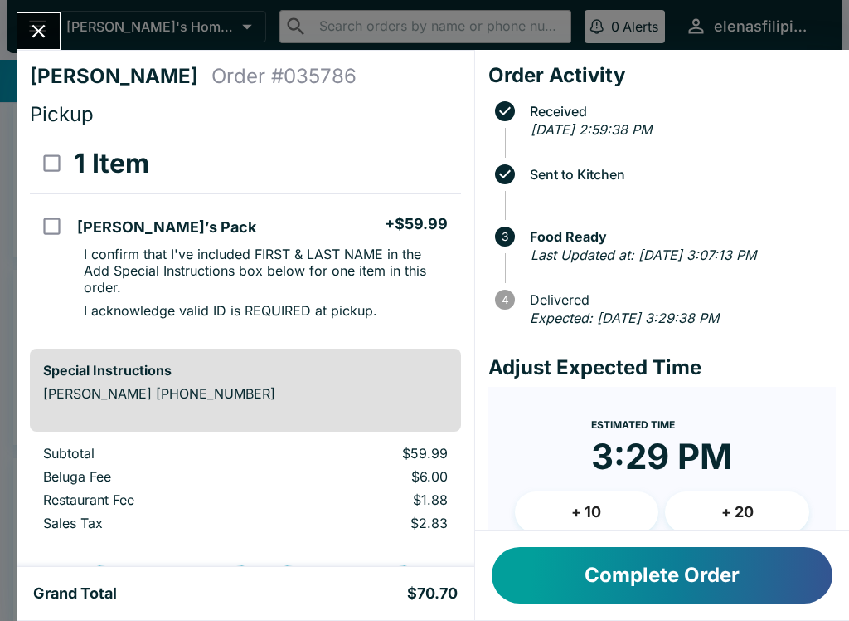
click at [38, 32] on icon "Close" at bounding box center [38, 31] width 13 height 13
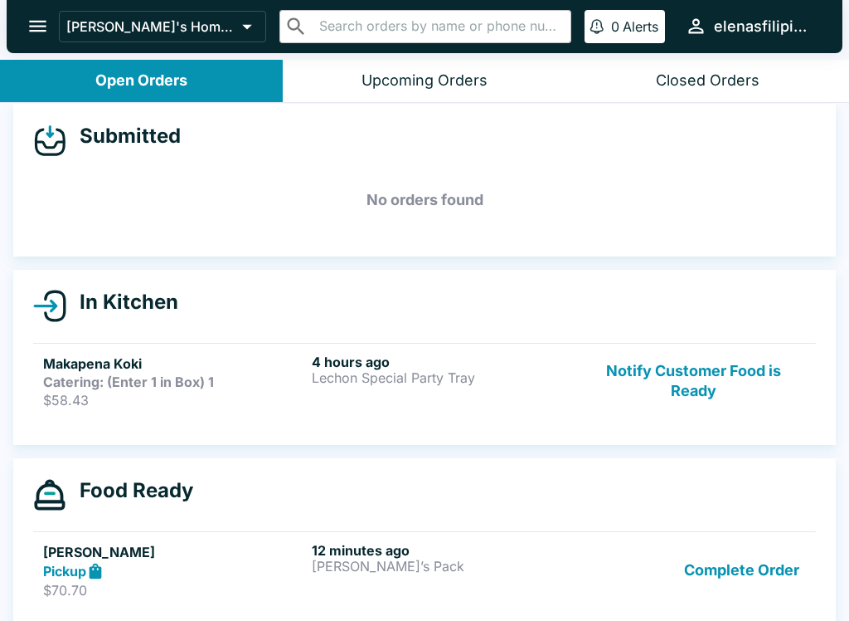
click at [41, 24] on icon "open drawer" at bounding box center [38, 26] width 22 height 22
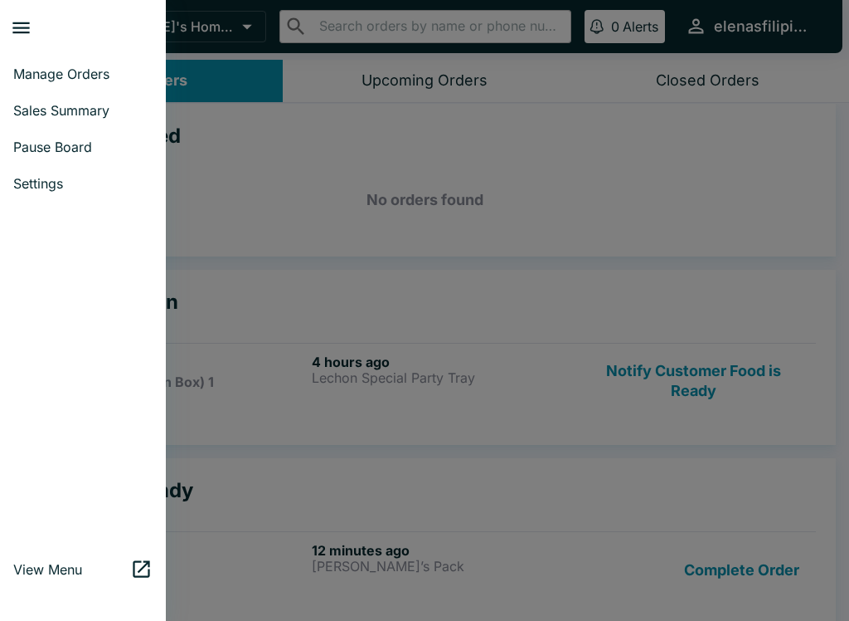
click at [22, 111] on span "Sales Summary" at bounding box center [82, 110] width 139 height 17
select select "03:00"
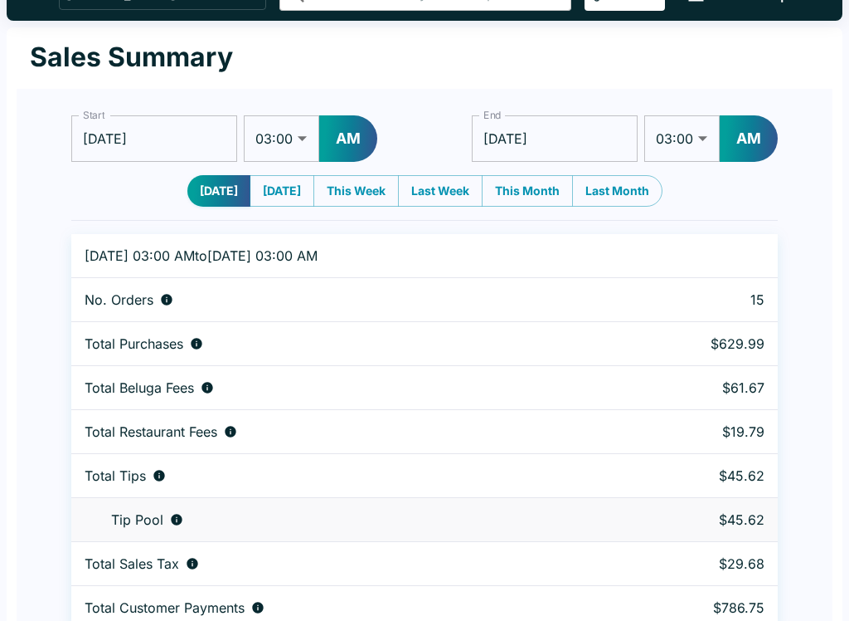
scroll to position [51, 0]
